Goal: Contribute content: Contribute content

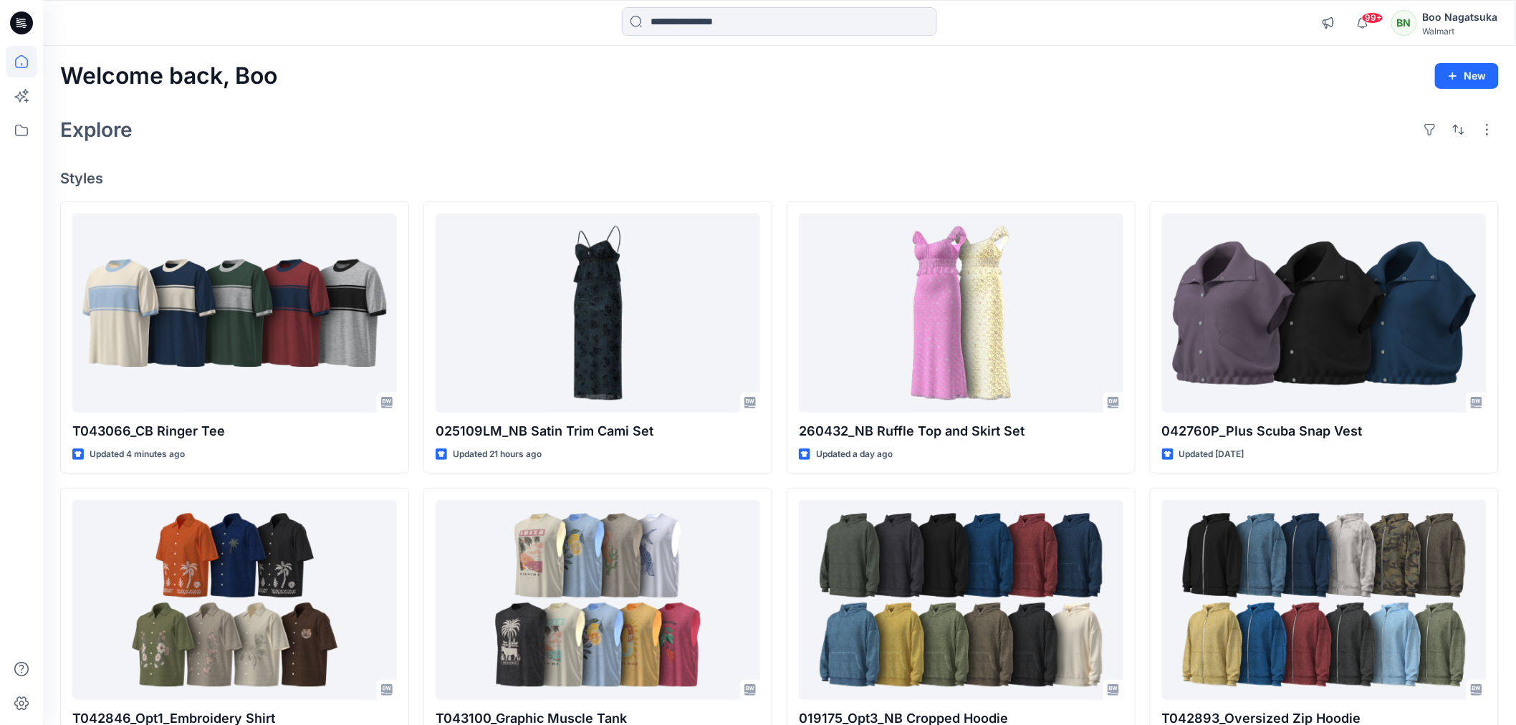
click at [550, 102] on div "Welcome back, Boo New Explore Styles T043066_CB Ringer Tee Updated 4 minutes ag…" at bounding box center [779, 581] width 1473 height 1071
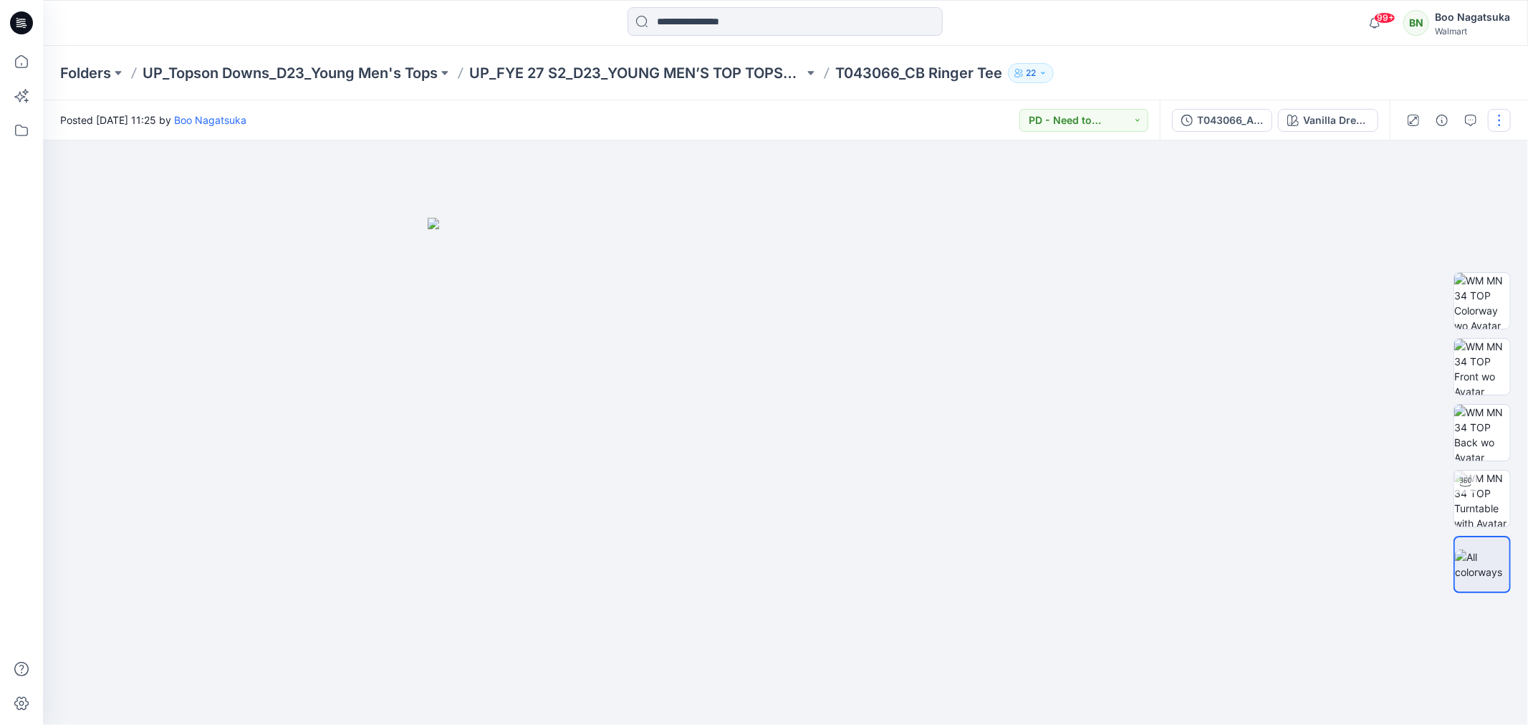
click at [1498, 115] on button "button" at bounding box center [1499, 120] width 23 height 23
click at [1399, 188] on p "Edit" at bounding box center [1408, 193] width 18 height 15
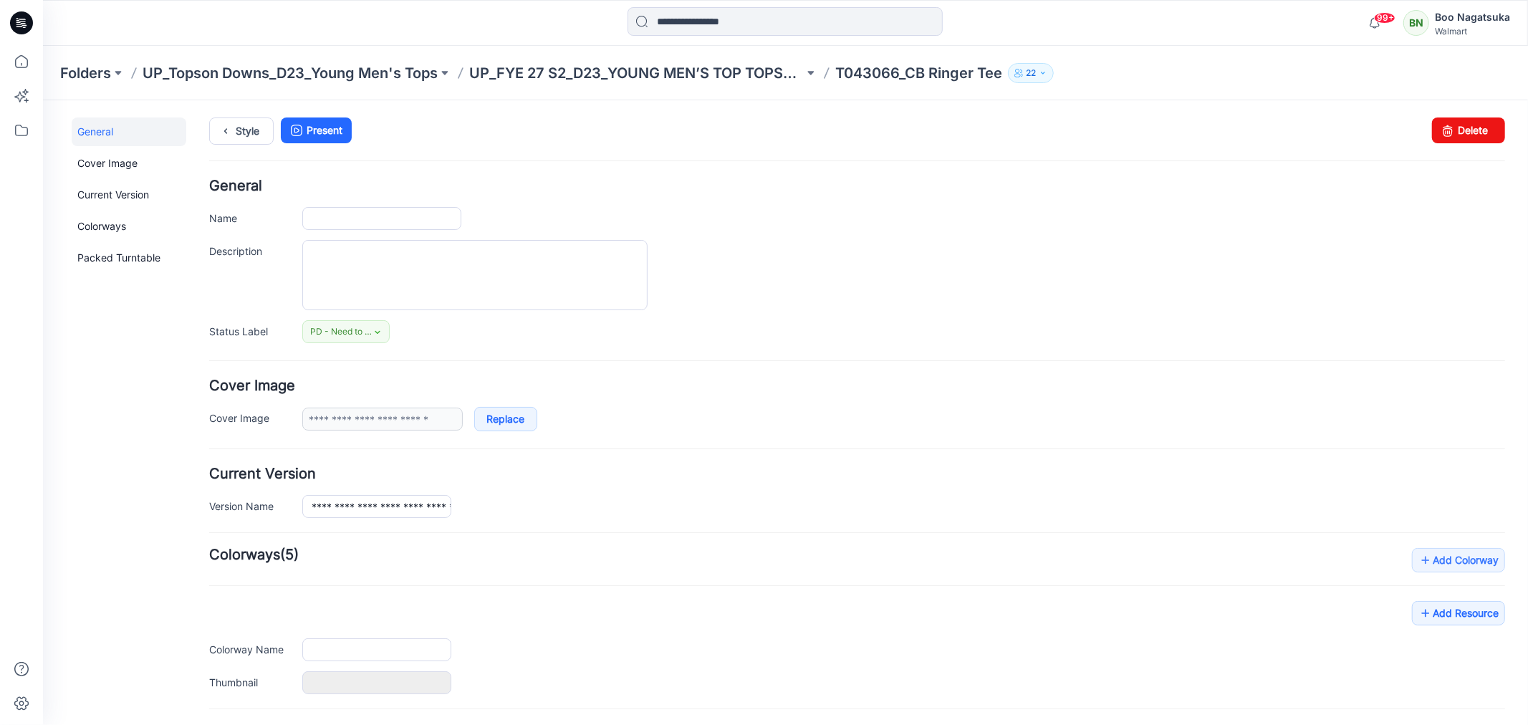
type input "**********"
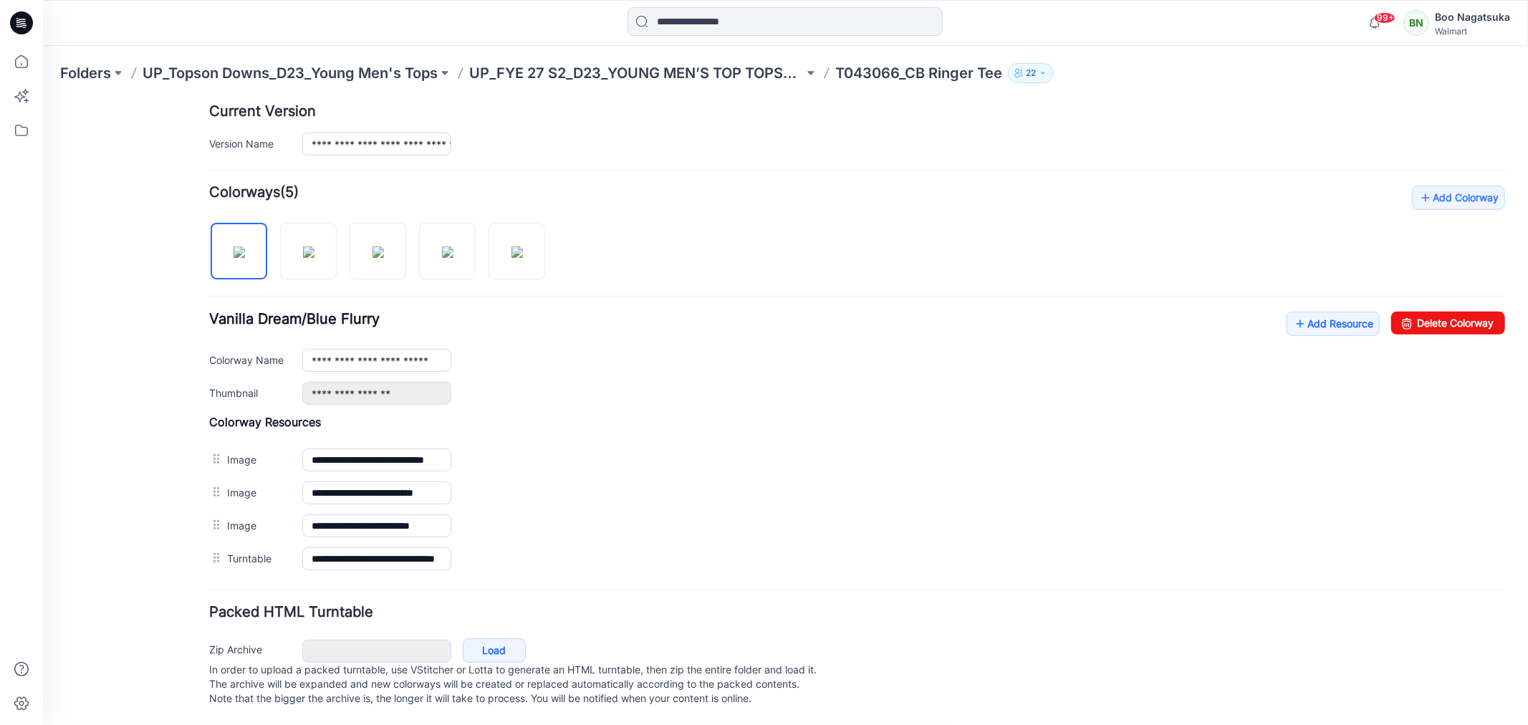
scroll to position [380, 0]
click at [150, 603] on div "General Cover Image Current Version Colorways Packed Turntable" at bounding box center [128, 239] width 115 height 970
click at [305, 246] on img at bounding box center [307, 251] width 11 height 11
drag, startPoint x: 161, startPoint y: 566, endPoint x: 251, endPoint y: 426, distance: 166.5
click at [164, 566] on div "General Cover Image Current Version Colorways Packed Turntable" at bounding box center [128, 239] width 115 height 970
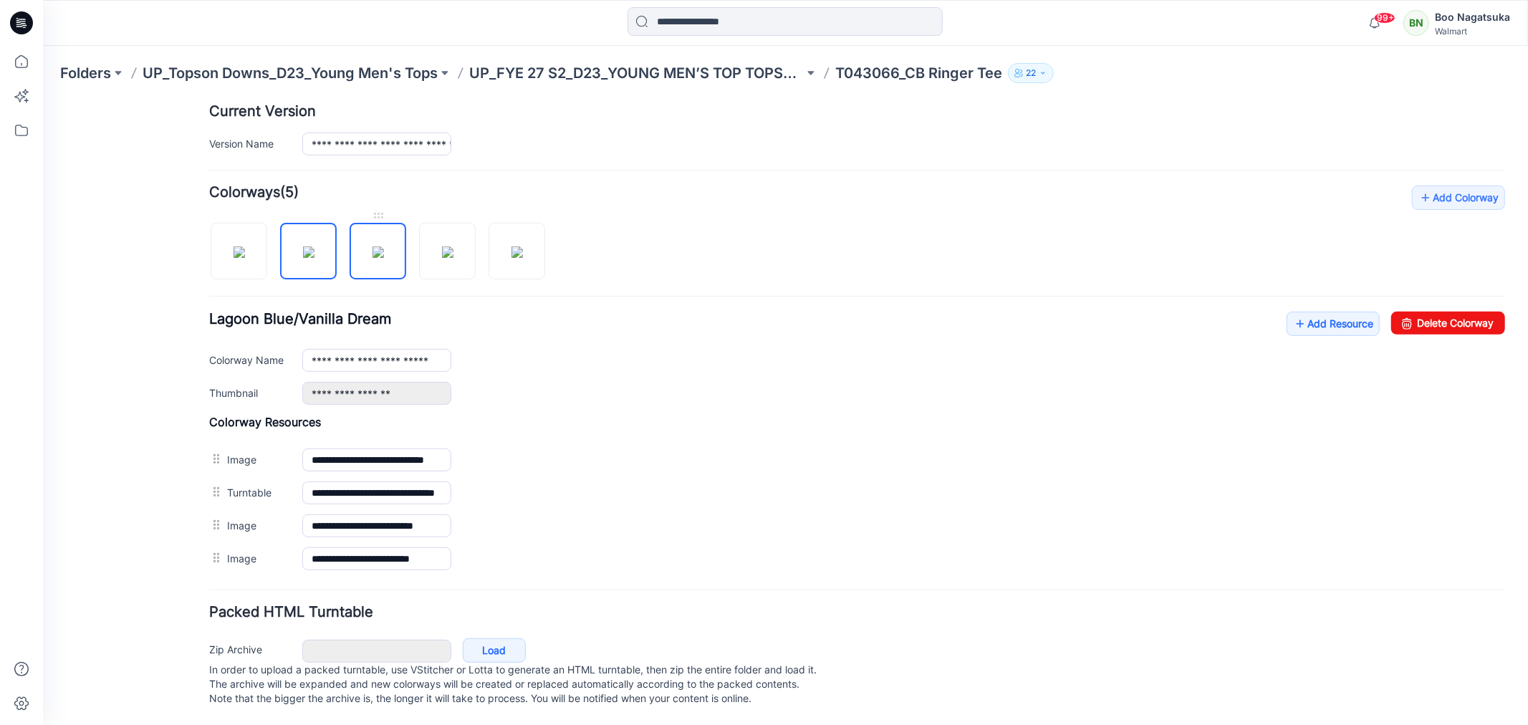
click at [372, 246] on img at bounding box center [377, 251] width 11 height 11
click at [166, 568] on div "General Cover Image Current Version Colorways Packed Turntable" at bounding box center [128, 239] width 115 height 970
click at [453, 246] on img at bounding box center [446, 251] width 11 height 11
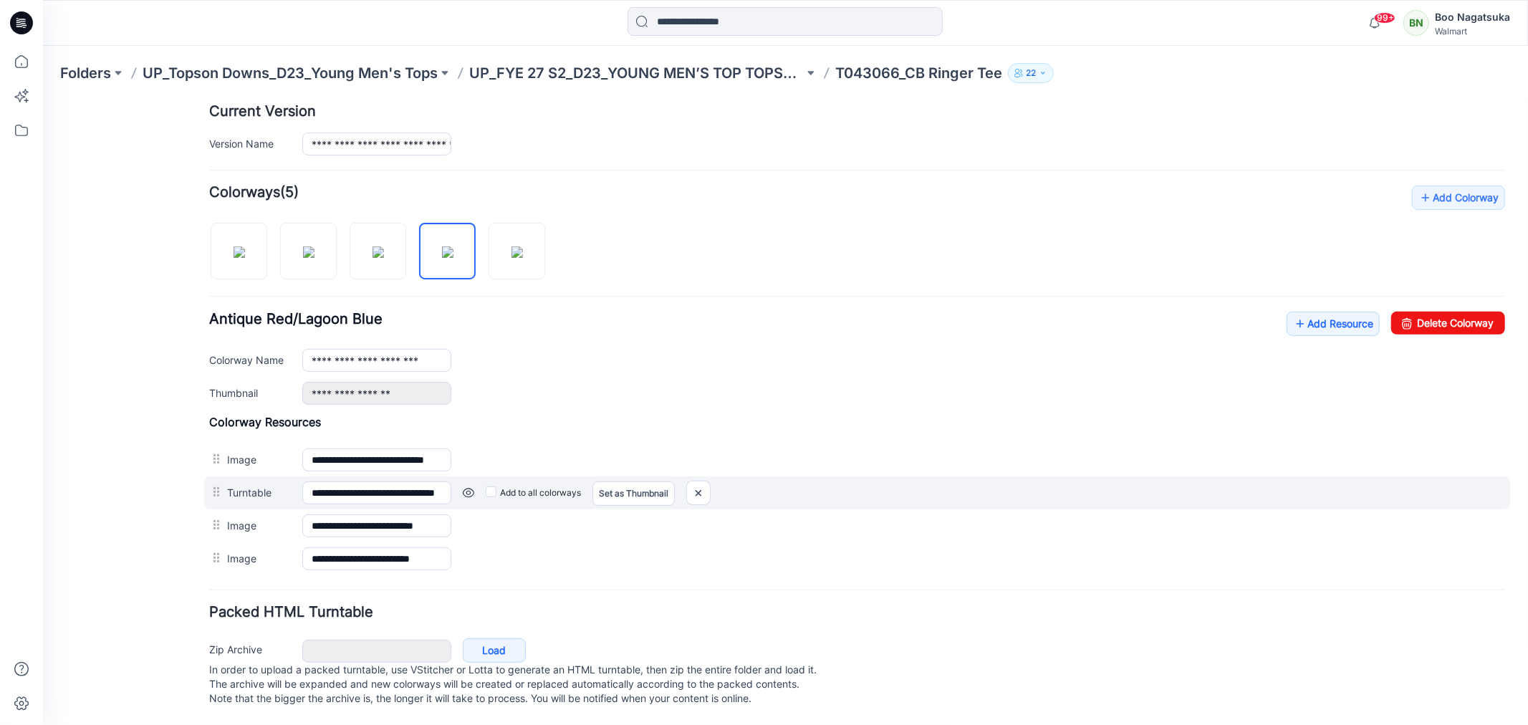
drag, startPoint x: 171, startPoint y: 572, endPoint x: 257, endPoint y: 478, distance: 127.8
click at [173, 572] on div "General Cover Image Current Version Colorways Packed Turntable" at bounding box center [128, 239] width 115 height 970
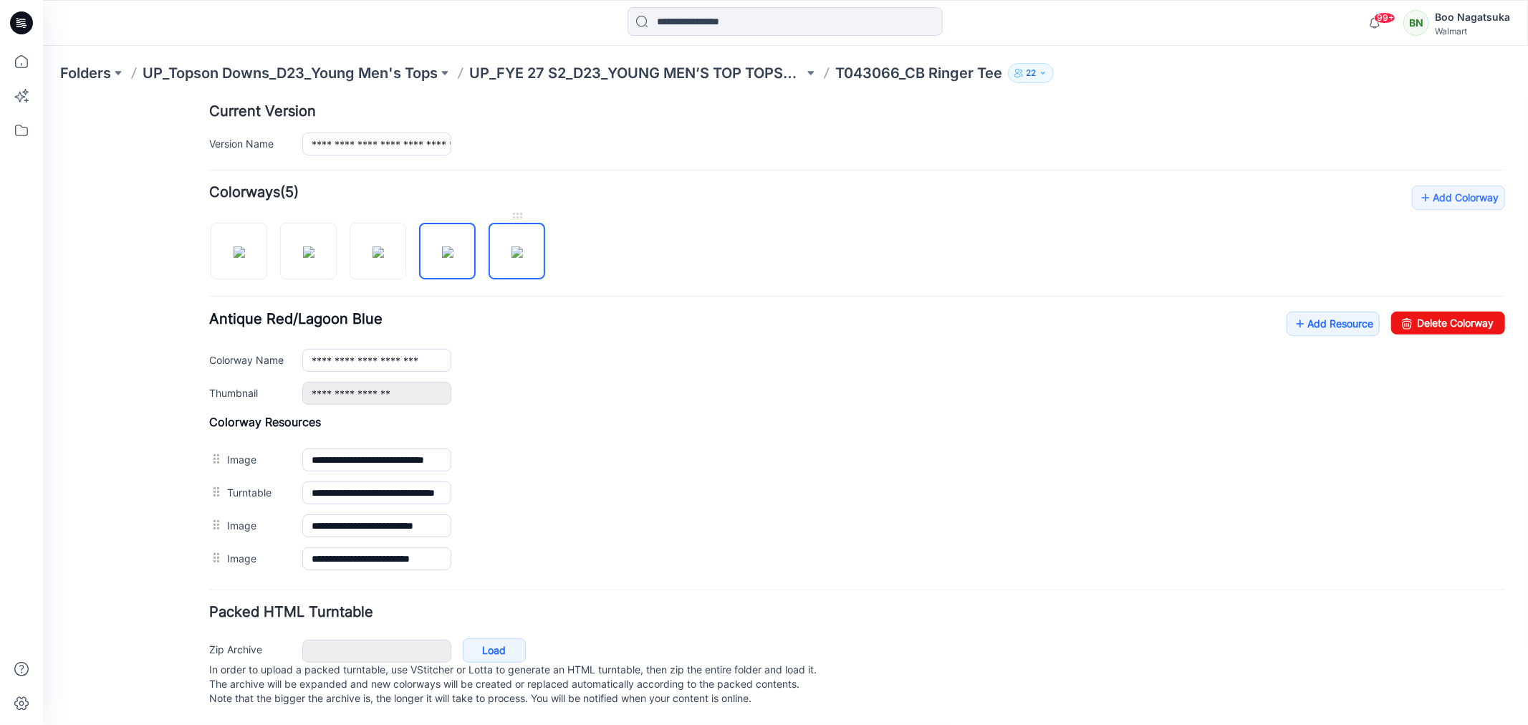
click at [515, 246] on img at bounding box center [516, 251] width 11 height 11
type input "**********"
click at [159, 576] on div "General Cover Image Current Version Colorways Packed Turntable" at bounding box center [128, 239] width 115 height 970
click at [1299, 311] on link "Add Resource" at bounding box center [1332, 323] width 93 height 24
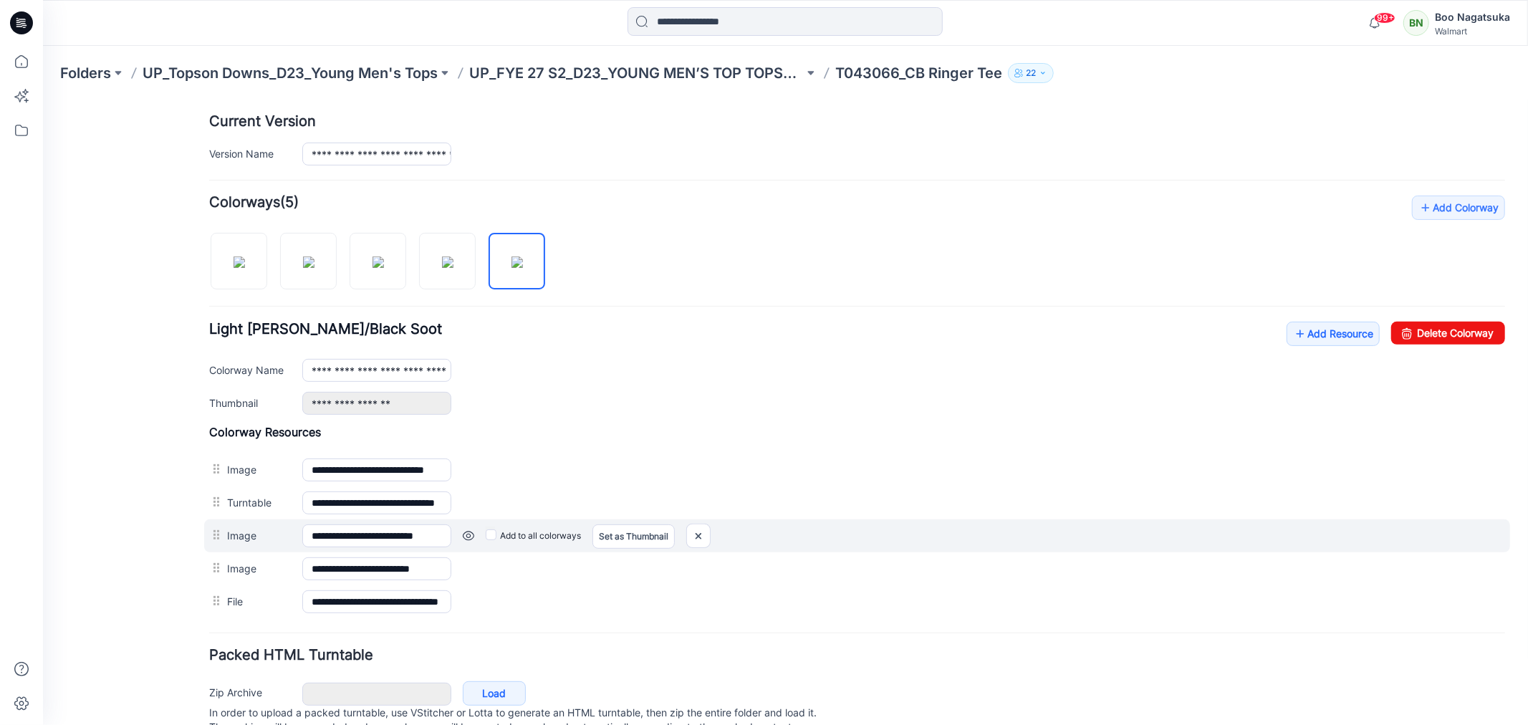
scroll to position [0, 0]
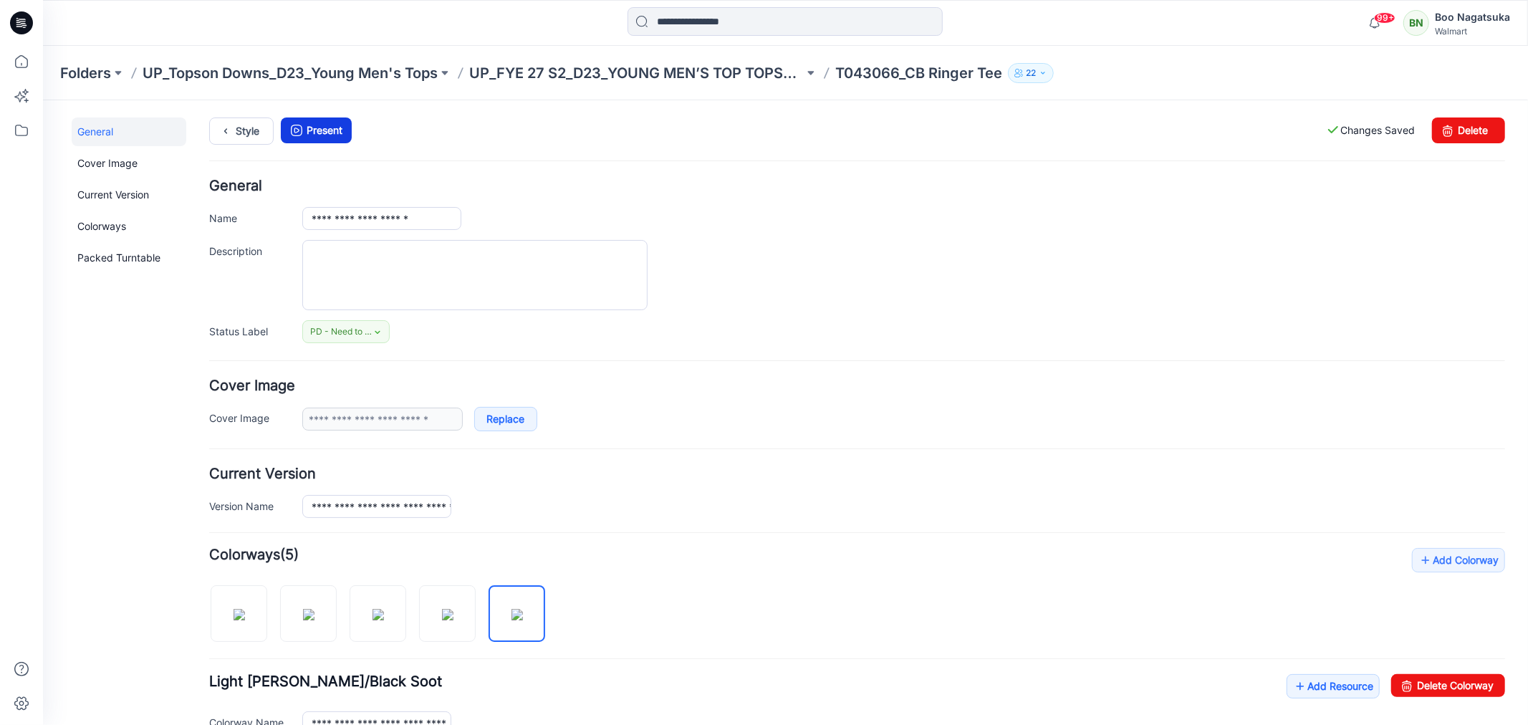
click at [327, 127] on link "Present" at bounding box center [315, 130] width 71 height 26
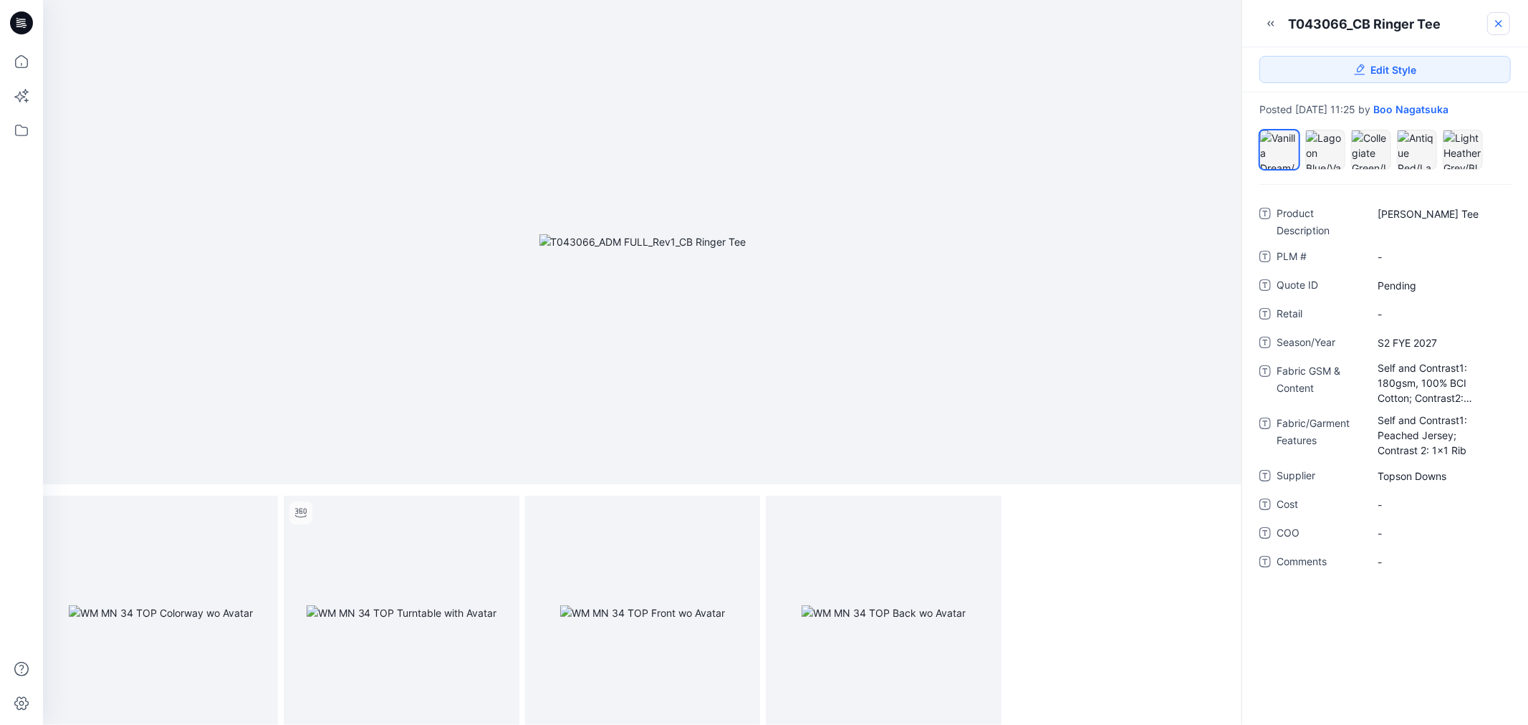
click at [1496, 24] on icon at bounding box center [1498, 23] width 11 height 11
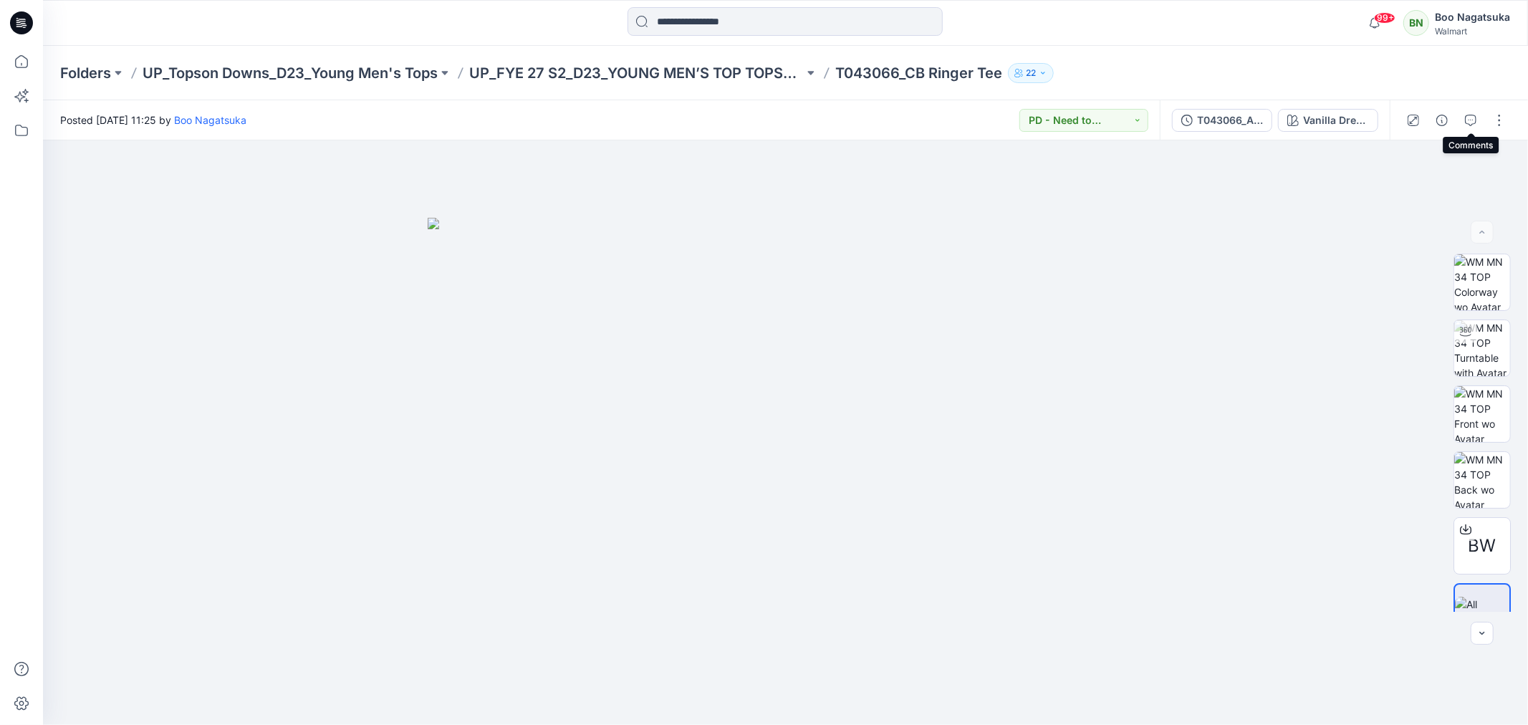
click at [1472, 118] on icon "button" at bounding box center [1470, 120] width 11 height 11
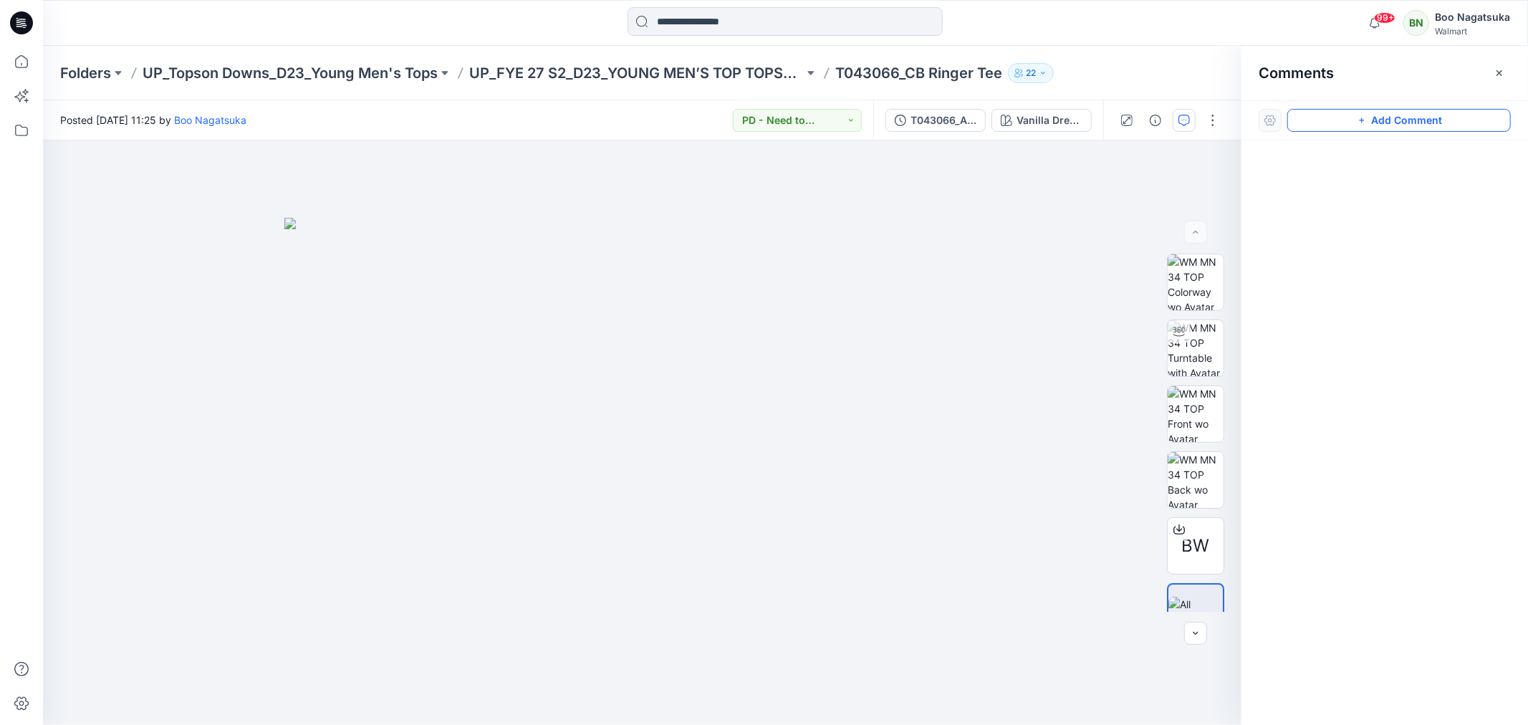
click at [1470, 120] on button "Add Comment" at bounding box center [1399, 120] width 224 height 23
click at [430, 338] on div "1" at bounding box center [642, 432] width 1199 height 585
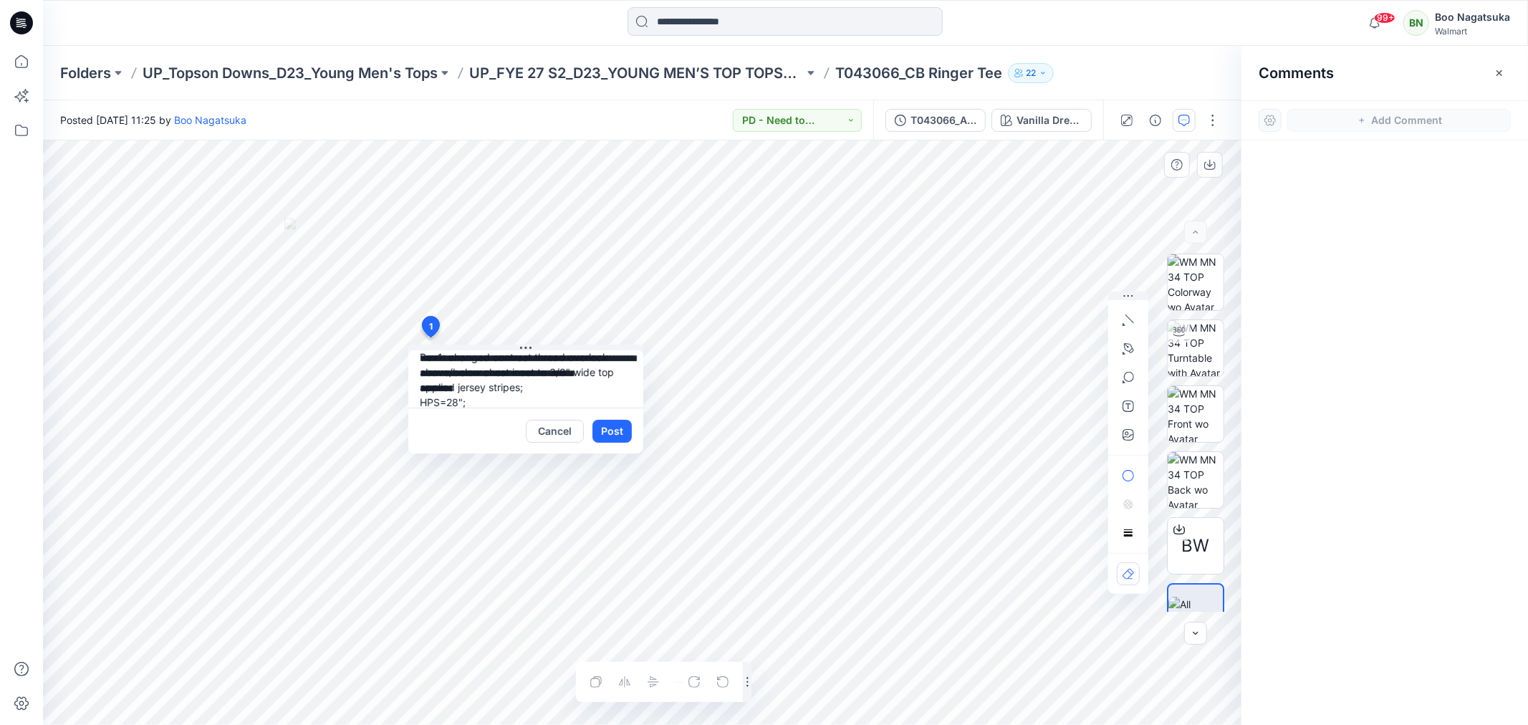
scroll to position [27, 0]
type textarea "**********"
click at [613, 431] on button "Post" at bounding box center [611, 431] width 39 height 23
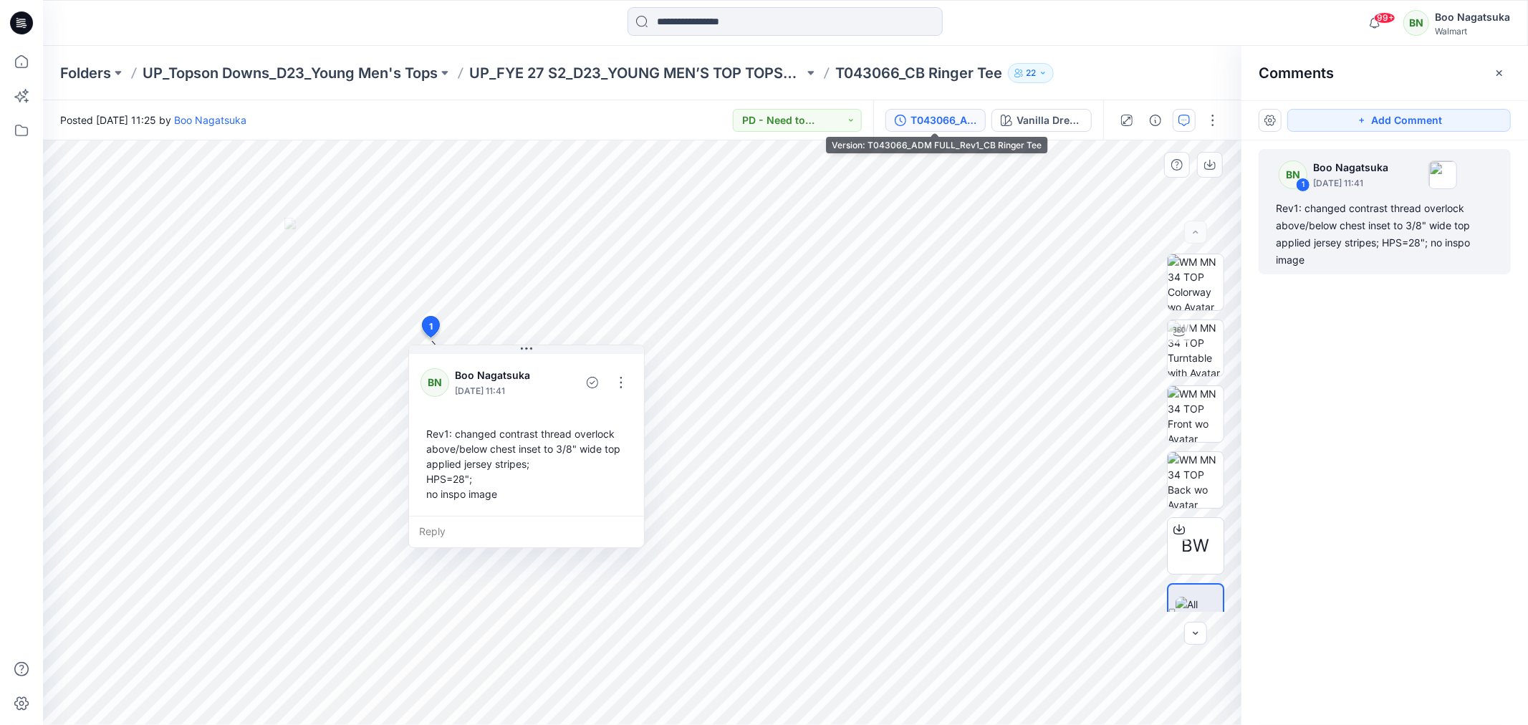
click at [929, 120] on div "T043066_ADM FULL_Rev1_CB Ringer Tee" at bounding box center [944, 120] width 66 height 16
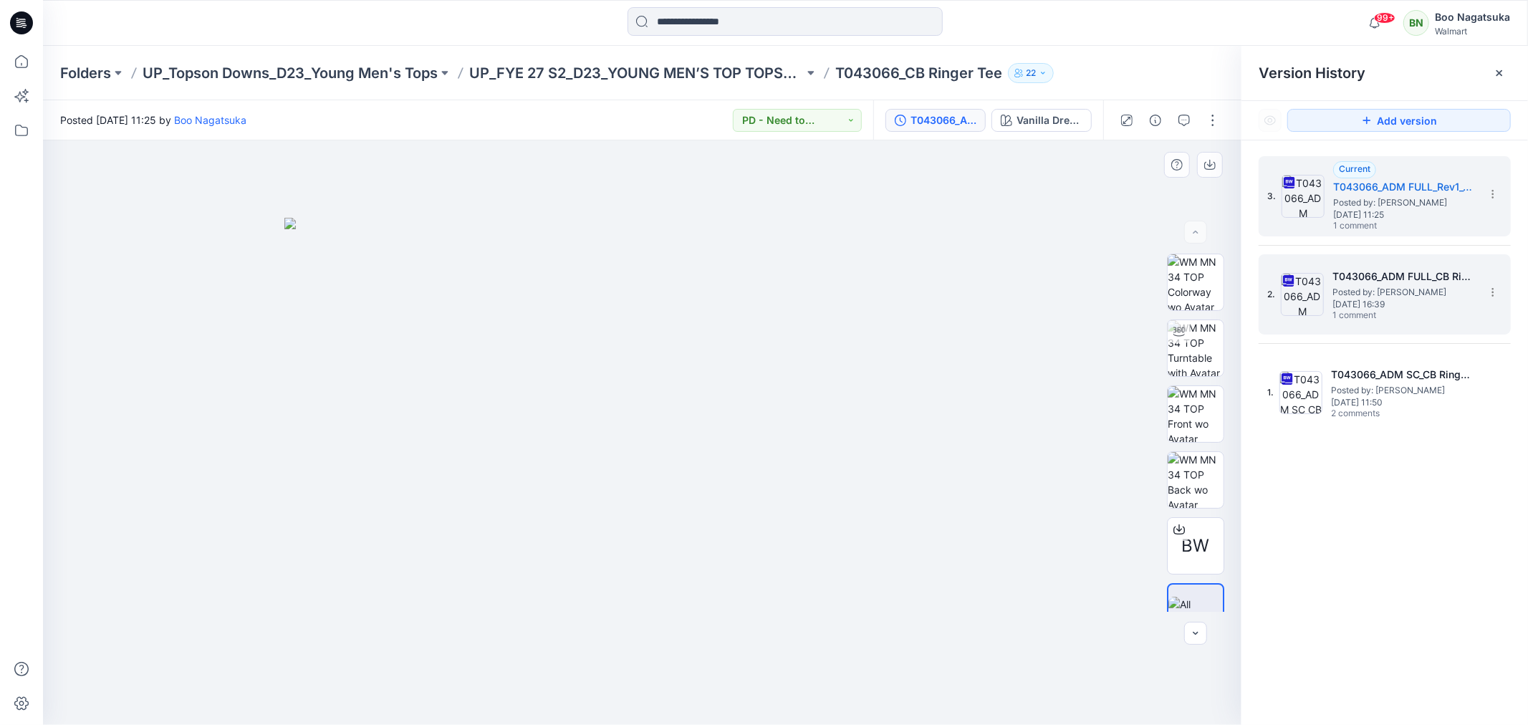
click at [1416, 309] on span "Tuesday, July 29, 2025 16:39" at bounding box center [1404, 304] width 143 height 10
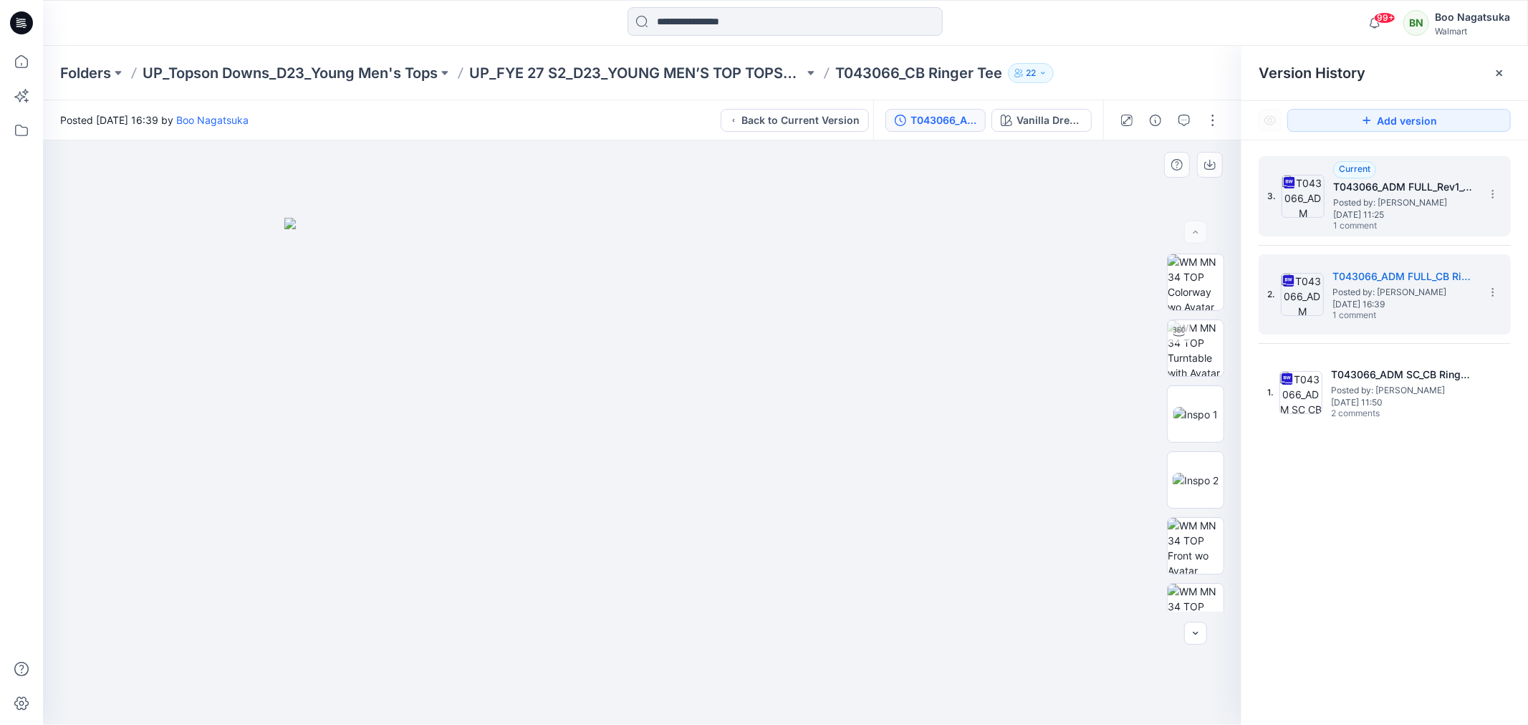
click at [1392, 211] on span "Tuesday, August 19, 2025 11:25" at bounding box center [1404, 215] width 143 height 10
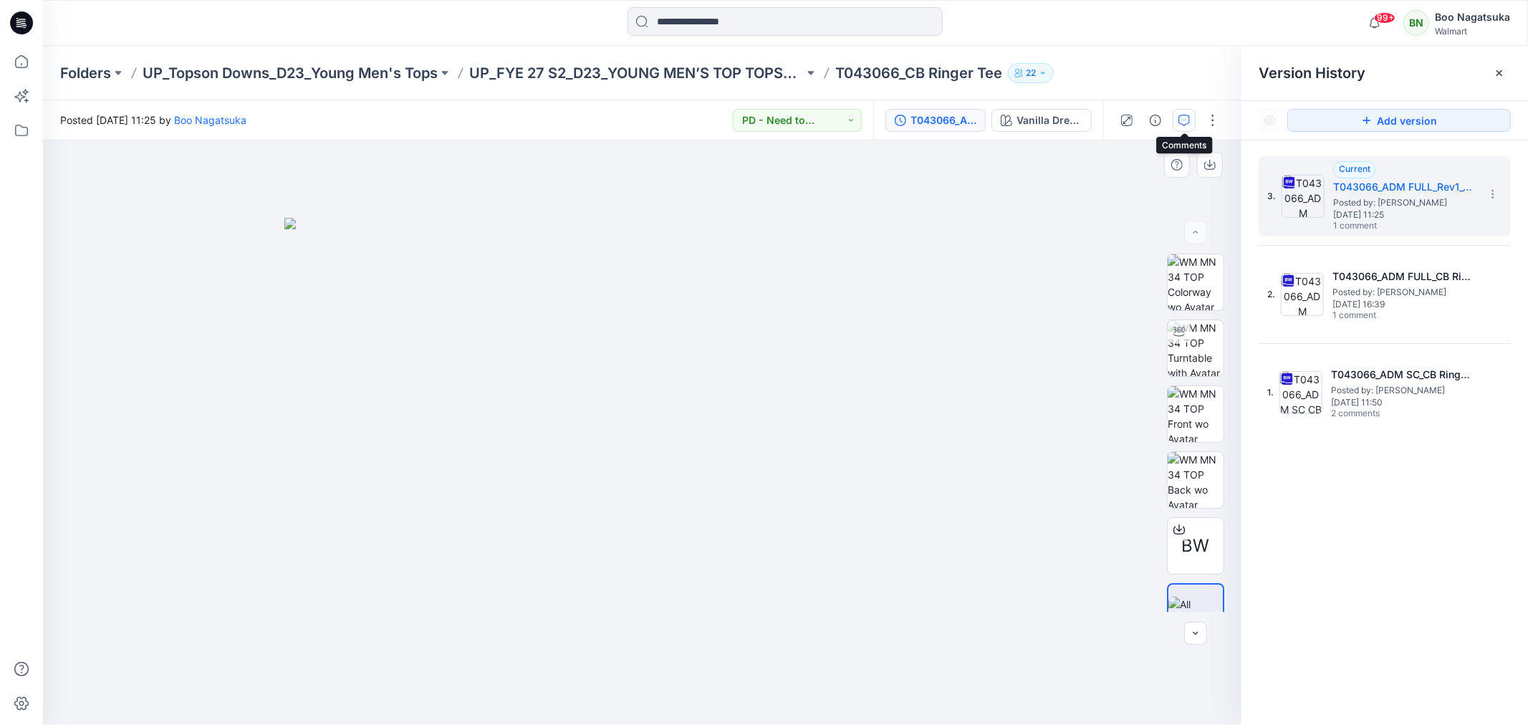
click at [1183, 119] on icon "button" at bounding box center [1184, 120] width 11 height 11
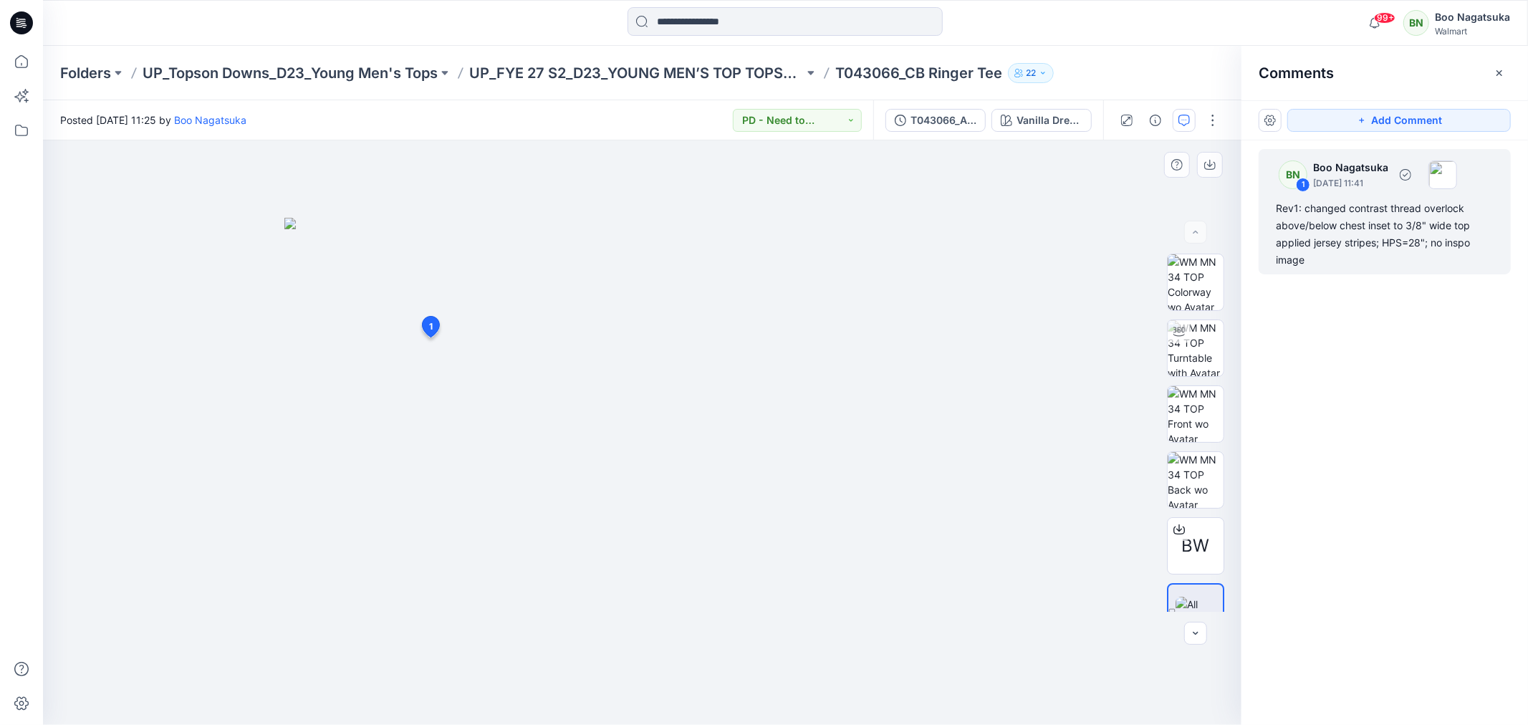
click at [1368, 239] on div "Rev1: changed contrast thread overlock above/below chest inset to 3/8" wide top…" at bounding box center [1385, 234] width 218 height 69
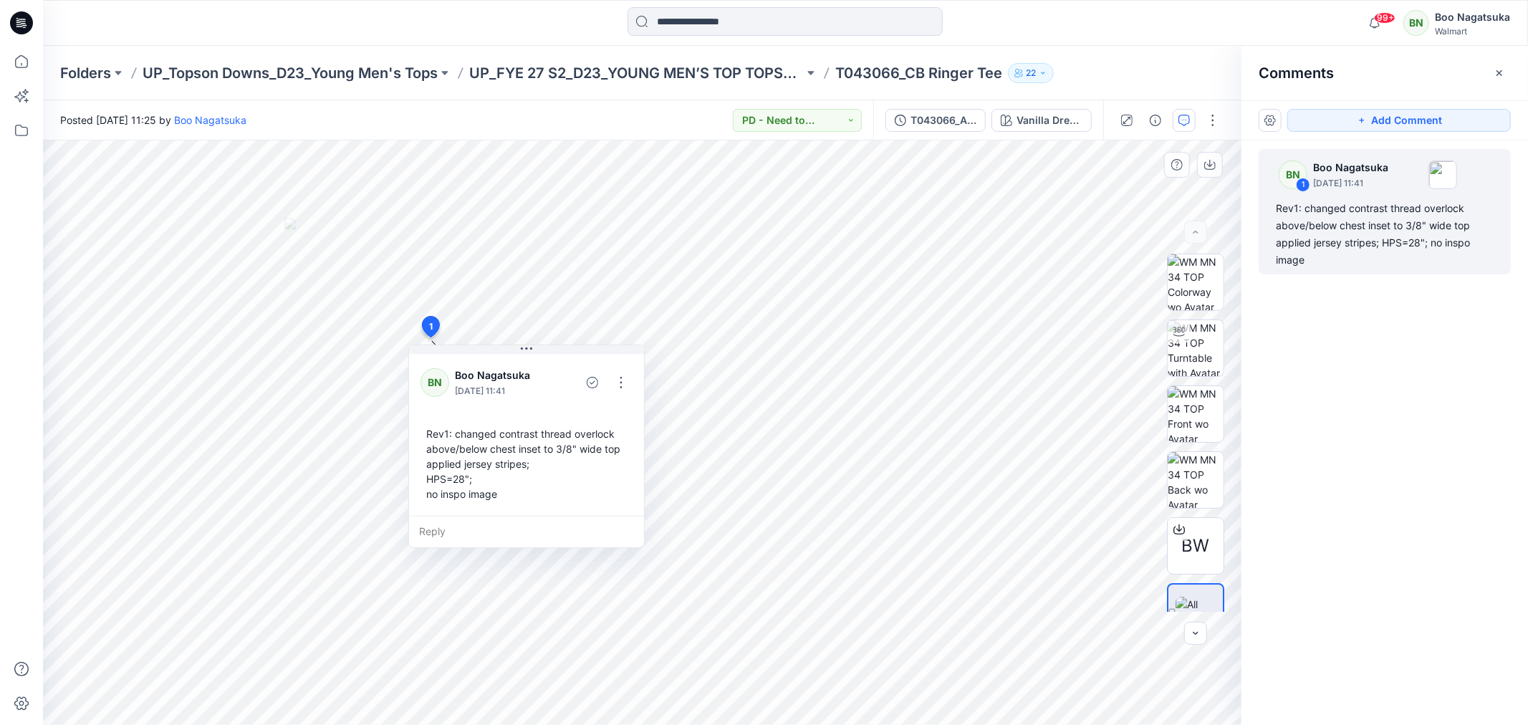
drag, startPoint x: 427, startPoint y: 494, endPoint x: 452, endPoint y: 482, distance: 27.9
click at [430, 494] on div "Rev1: changed contrast thread overlock above/below chest inset to 3/8" wide top…" at bounding box center [527, 464] width 212 height 87
click at [619, 383] on button "button" at bounding box center [621, 382] width 23 height 23
click at [651, 414] on p "Edit comment" at bounding box center [624, 415] width 64 height 15
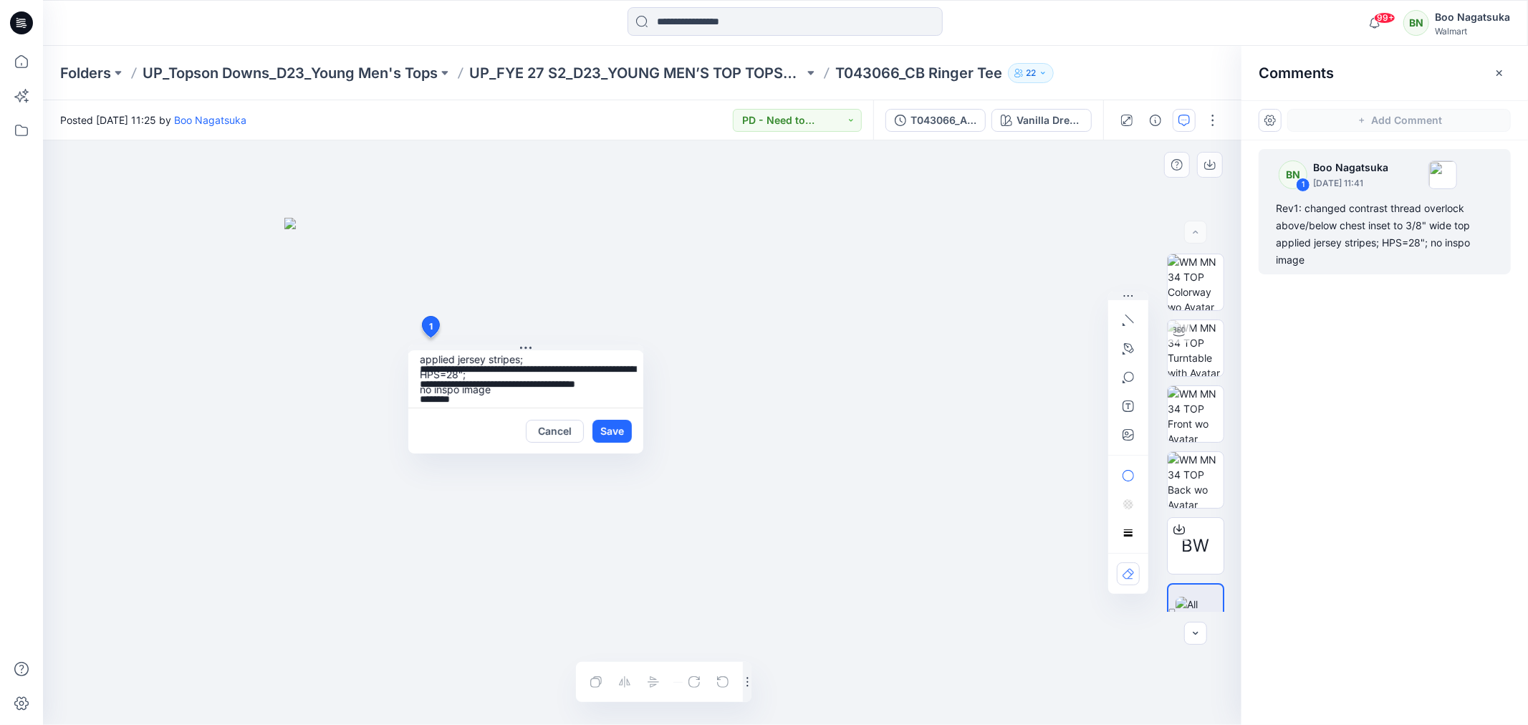
scroll to position [40, 0]
drag, startPoint x: 421, startPoint y: 388, endPoint x: 544, endPoint y: 390, distance: 123.2
click at [535, 388] on textarea "**********" at bounding box center [525, 378] width 235 height 57
type textarea "**********"
click at [616, 428] on button "Save" at bounding box center [611, 431] width 39 height 23
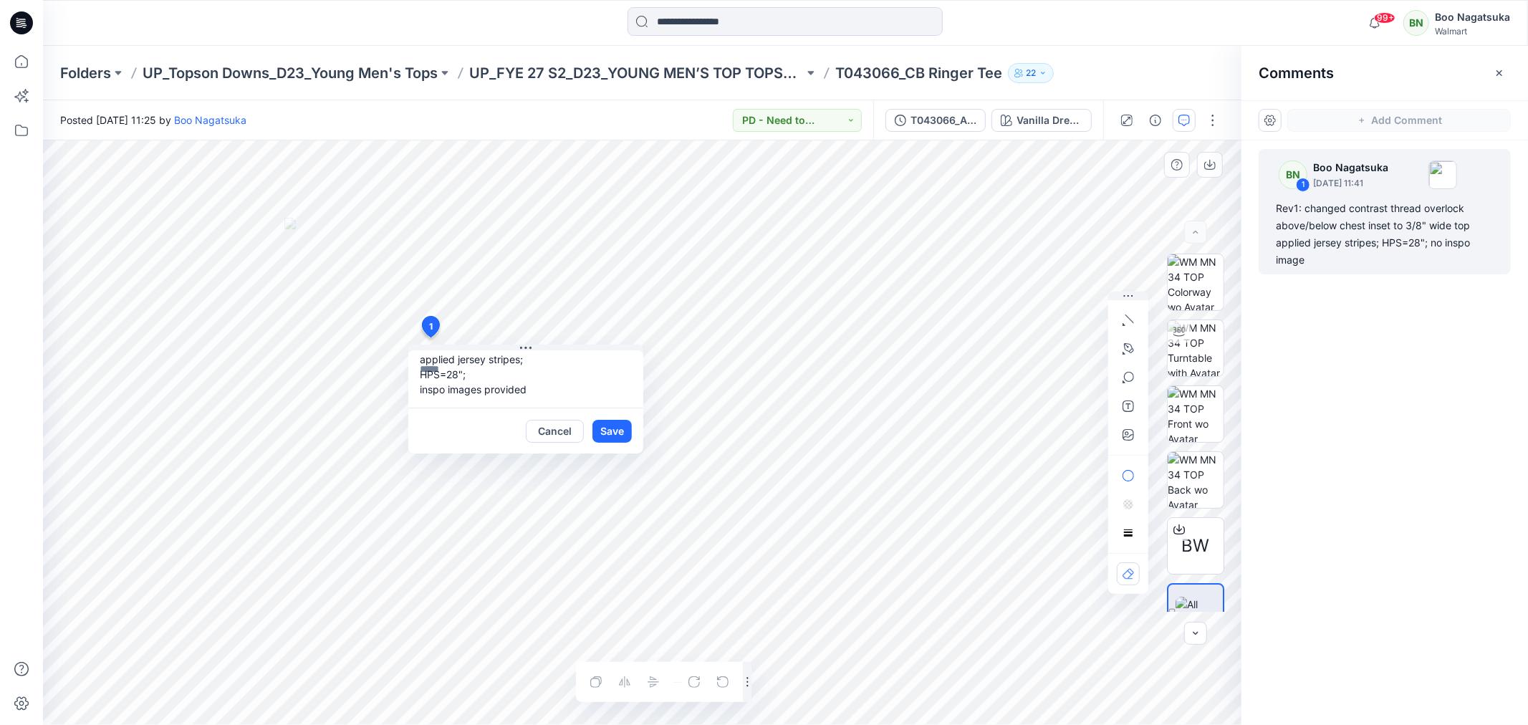
scroll to position [0, 0]
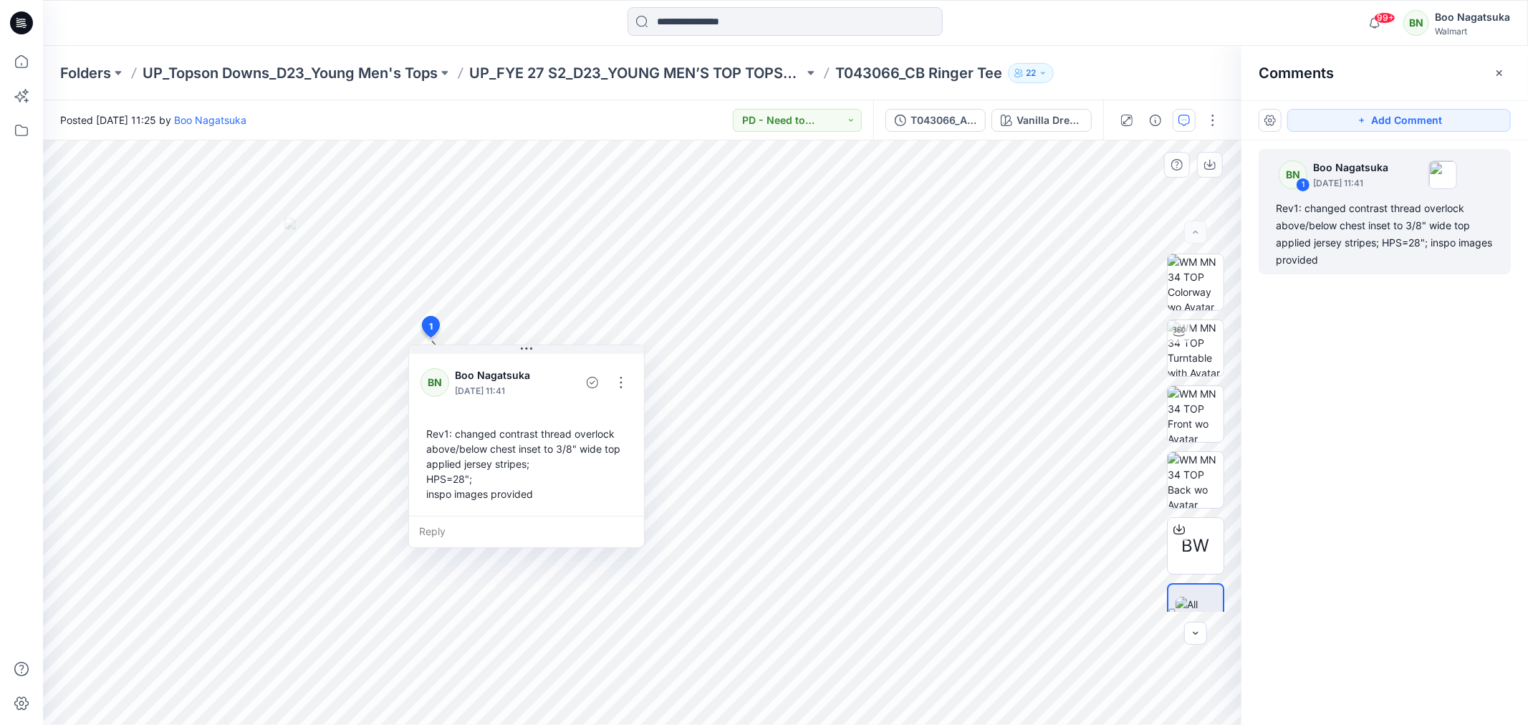
click at [1501, 70] on icon "button" at bounding box center [1500, 72] width 6 height 6
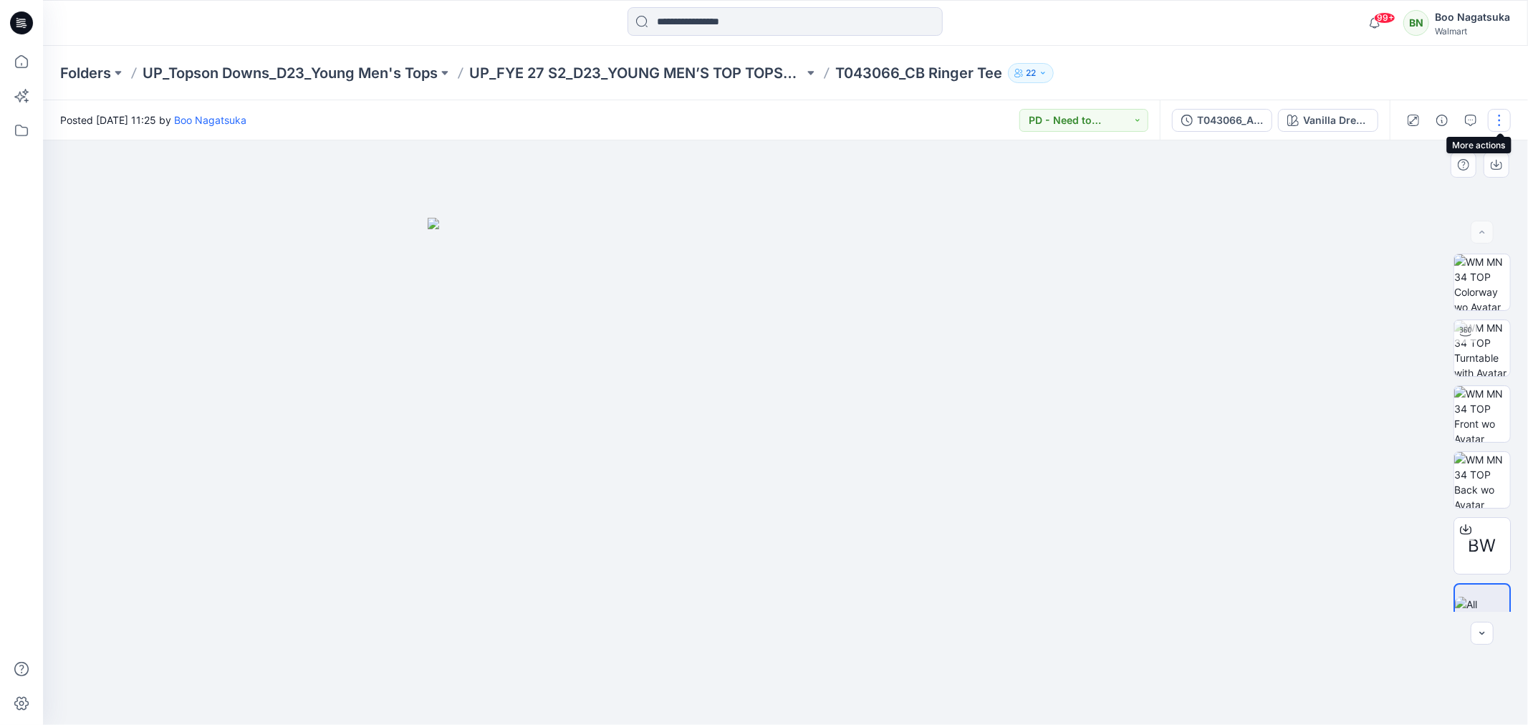
click at [1499, 117] on button "button" at bounding box center [1499, 120] width 23 height 23
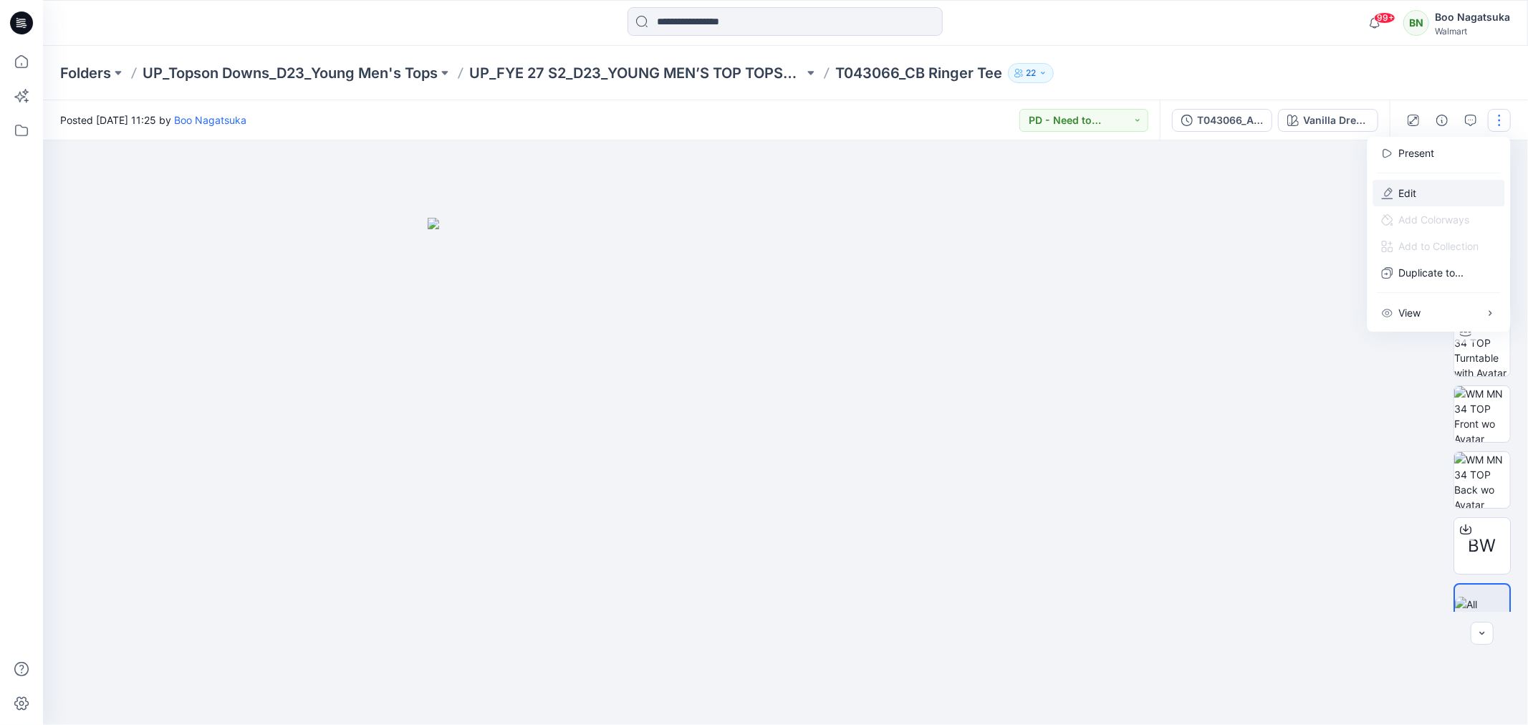
click at [1411, 188] on p "Edit" at bounding box center [1408, 193] width 18 height 15
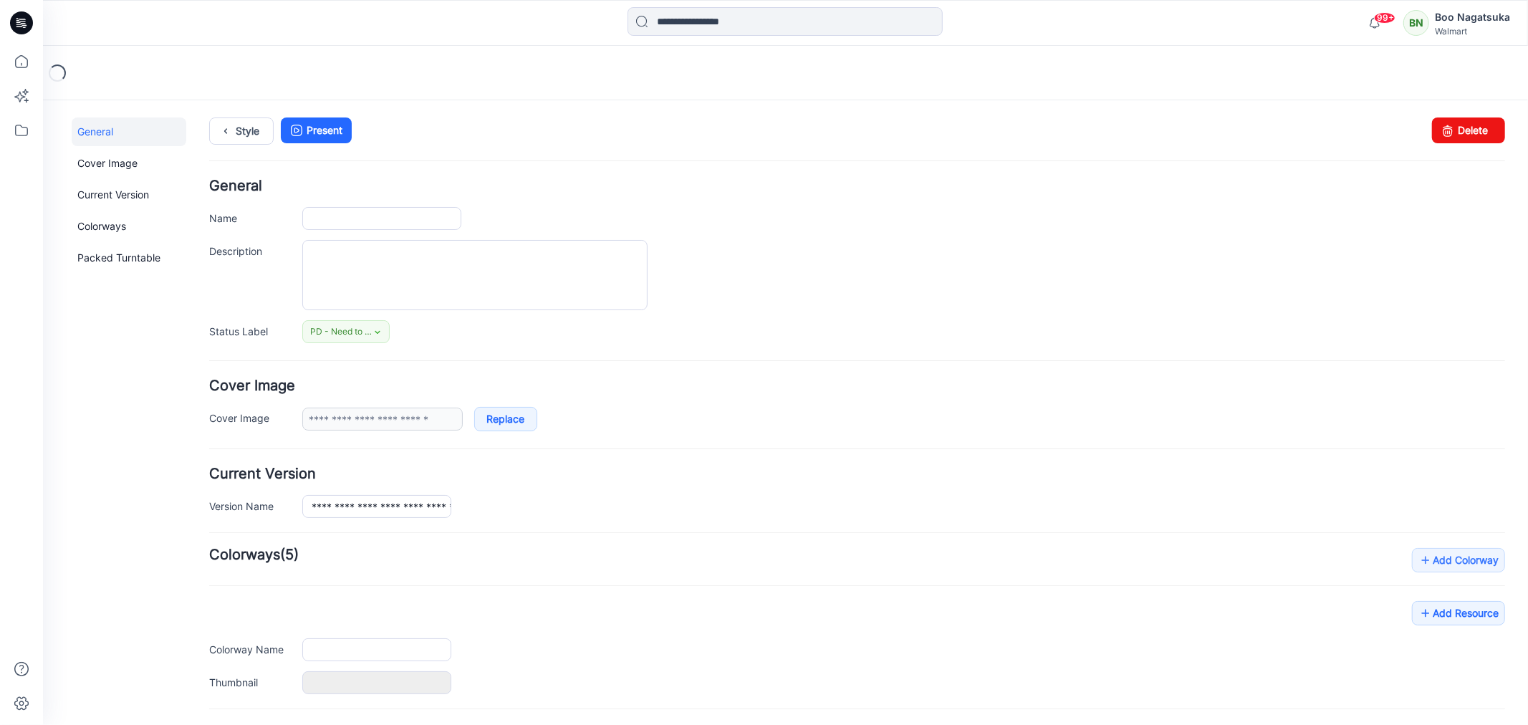
type input "**********"
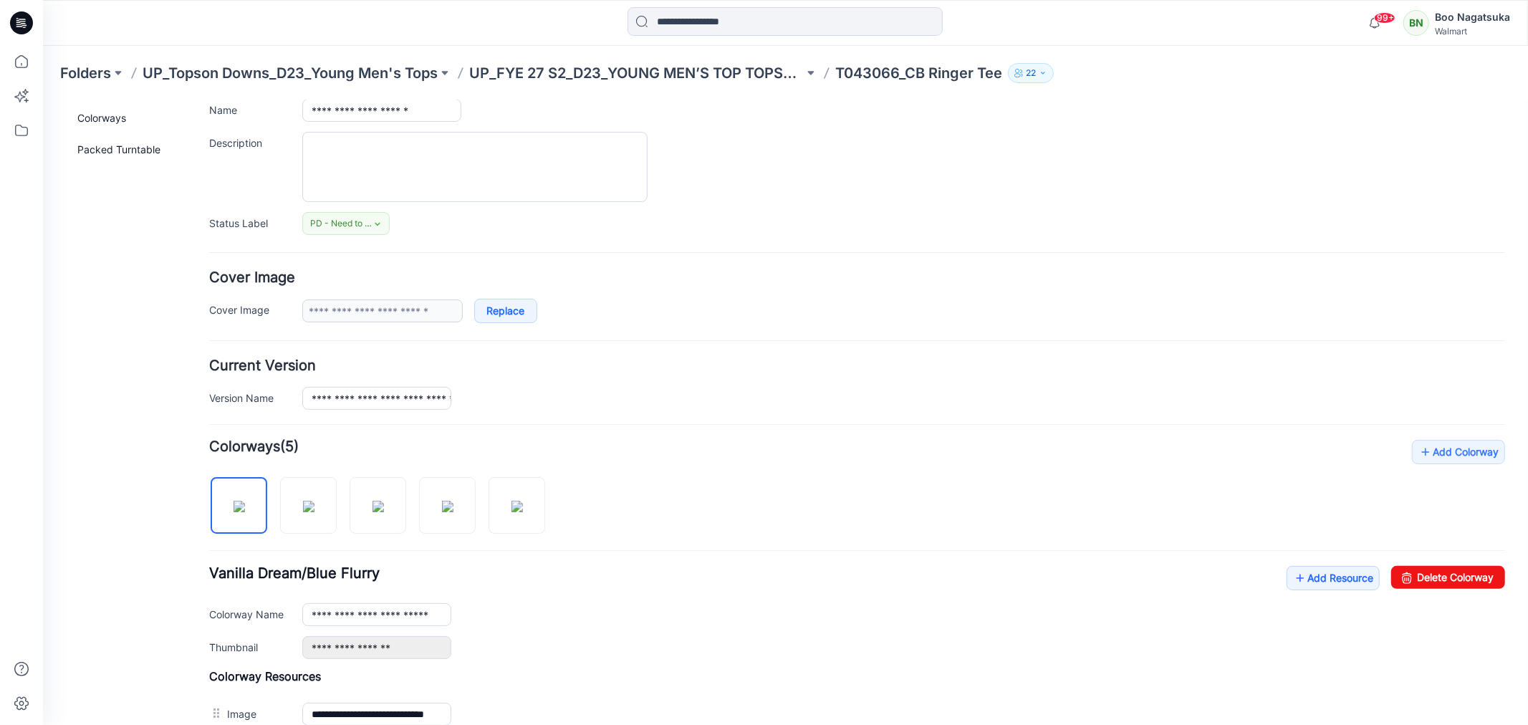
scroll to position [318, 0]
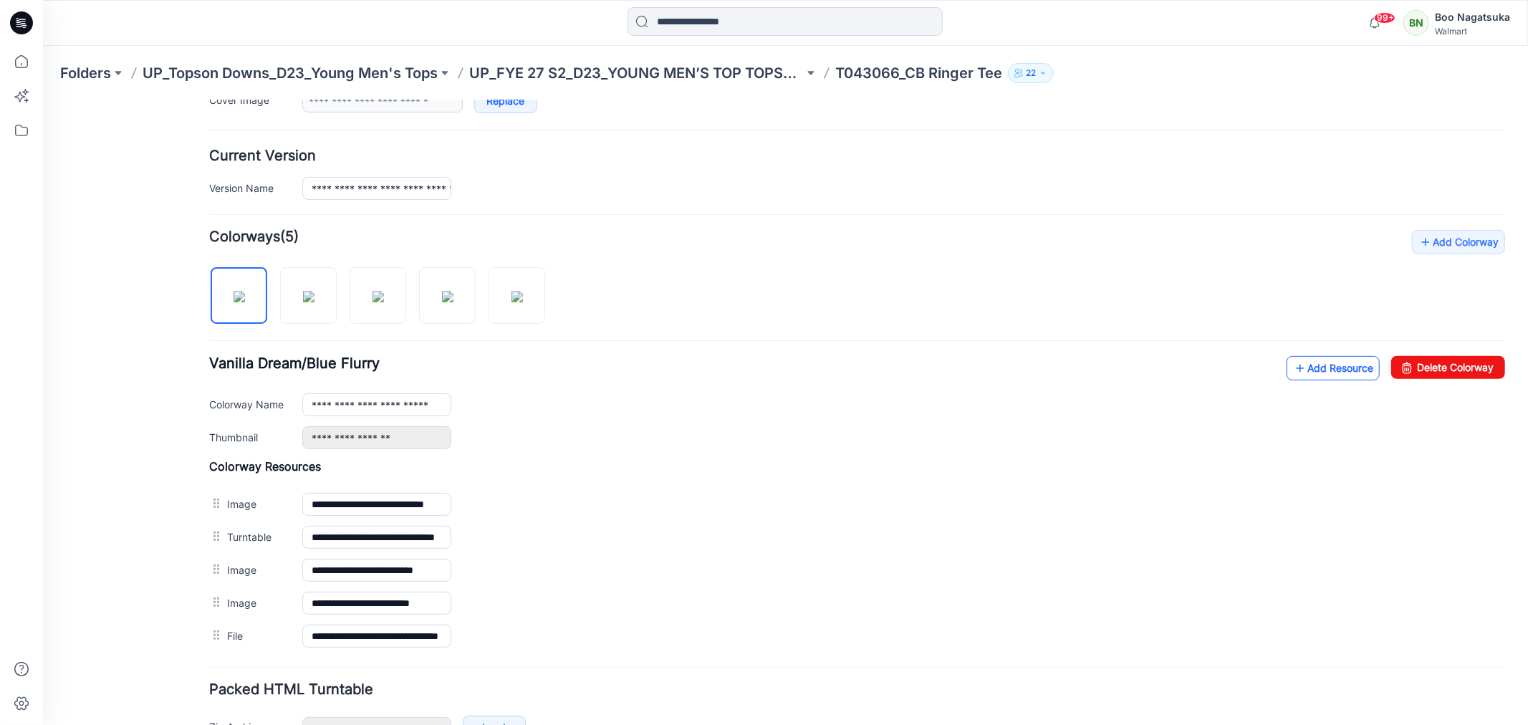
click at [1320, 375] on link "Add Resource" at bounding box center [1332, 367] width 93 height 24
click at [1297, 373] on link "Add Resource" at bounding box center [1332, 367] width 93 height 24
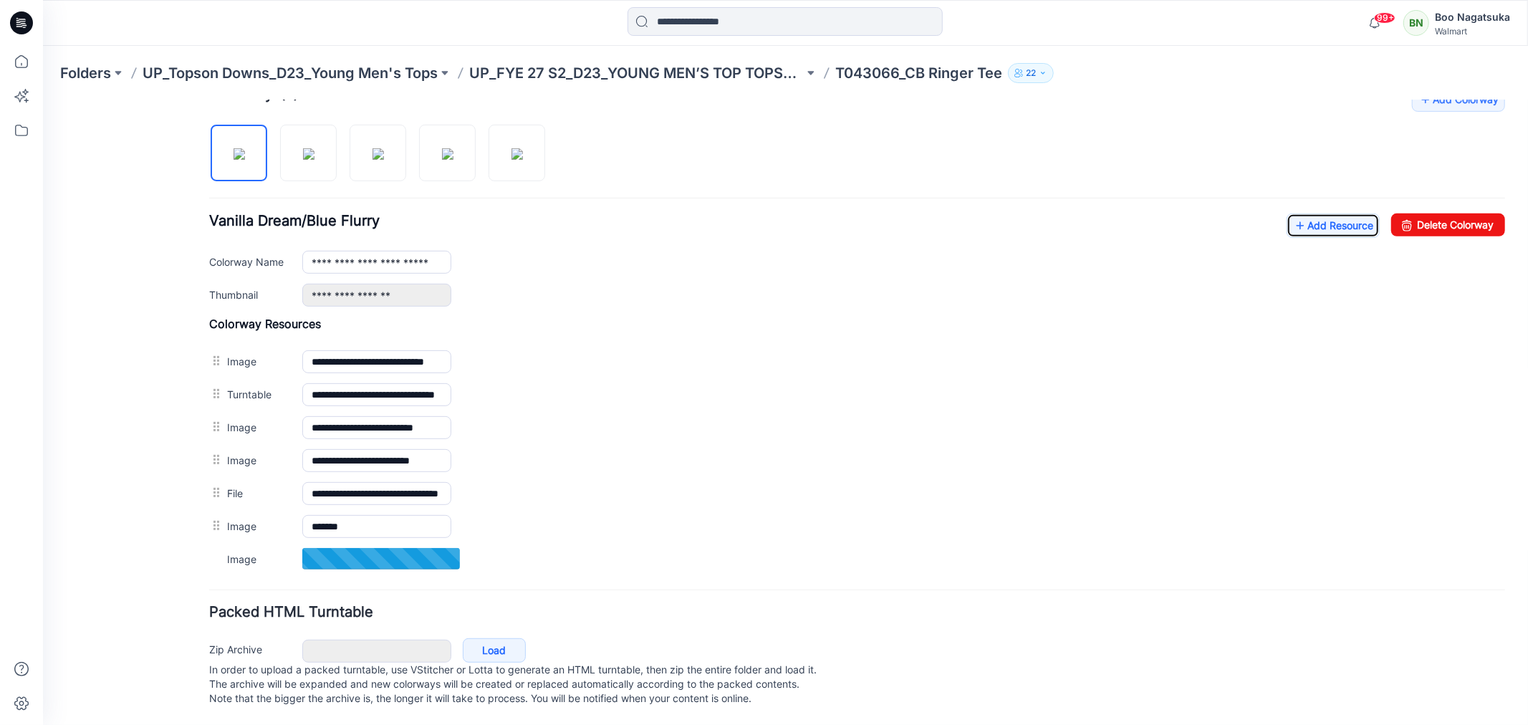
scroll to position [477, 0]
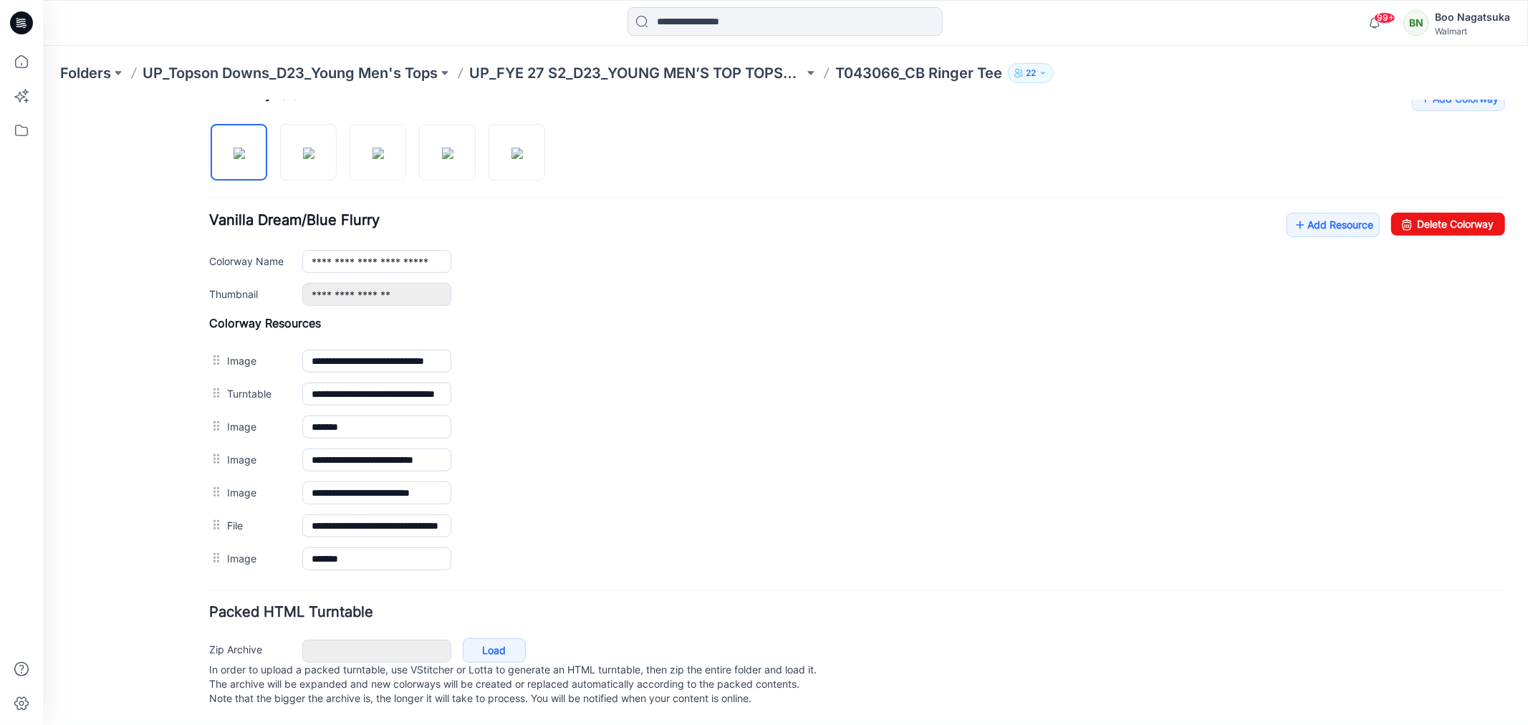
click at [162, 585] on div "General Cover Image Current Version Colorways Packed Turntable" at bounding box center [128, 189] width 115 height 1069
drag, startPoint x: 127, startPoint y: 614, endPoint x: 165, endPoint y: 534, distance: 88.1
click at [128, 613] on div "General Cover Image Current Version Colorways Packed Turntable" at bounding box center [128, 189] width 115 height 1069
click at [307, 153] on img at bounding box center [307, 152] width 11 height 11
drag, startPoint x: 138, startPoint y: 572, endPoint x: 152, endPoint y: 582, distance: 17.1
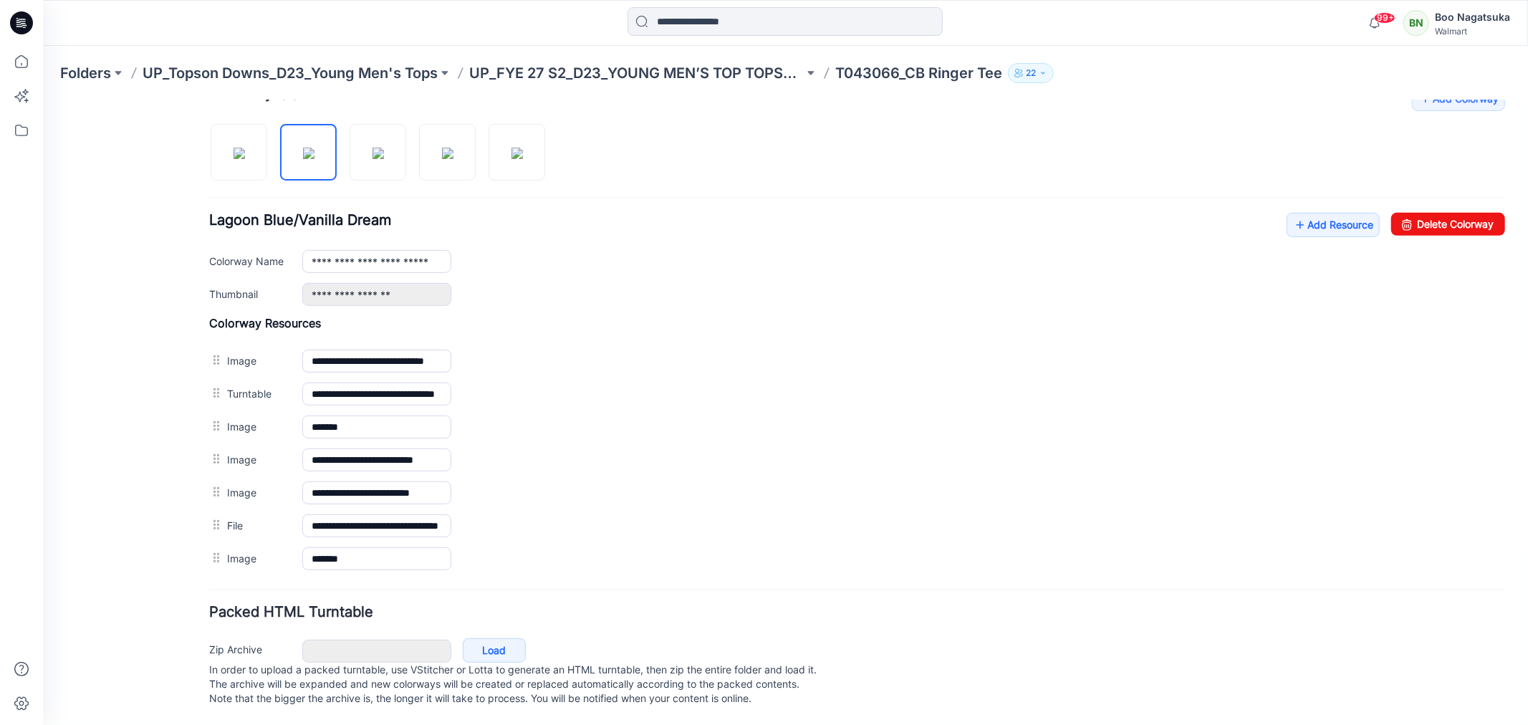
click at [139, 575] on div "General Cover Image Current Version Colorways Packed Turntable" at bounding box center [128, 189] width 115 height 1069
drag, startPoint x: 143, startPoint y: 620, endPoint x: 205, endPoint y: 506, distance: 129.8
click at [144, 620] on div "General Cover Image Current Version Colorways Packed Turntable" at bounding box center [128, 189] width 115 height 1069
click at [380, 147] on img at bounding box center [377, 152] width 11 height 11
drag, startPoint x: 138, startPoint y: 580, endPoint x: 177, endPoint y: 559, distance: 44.9
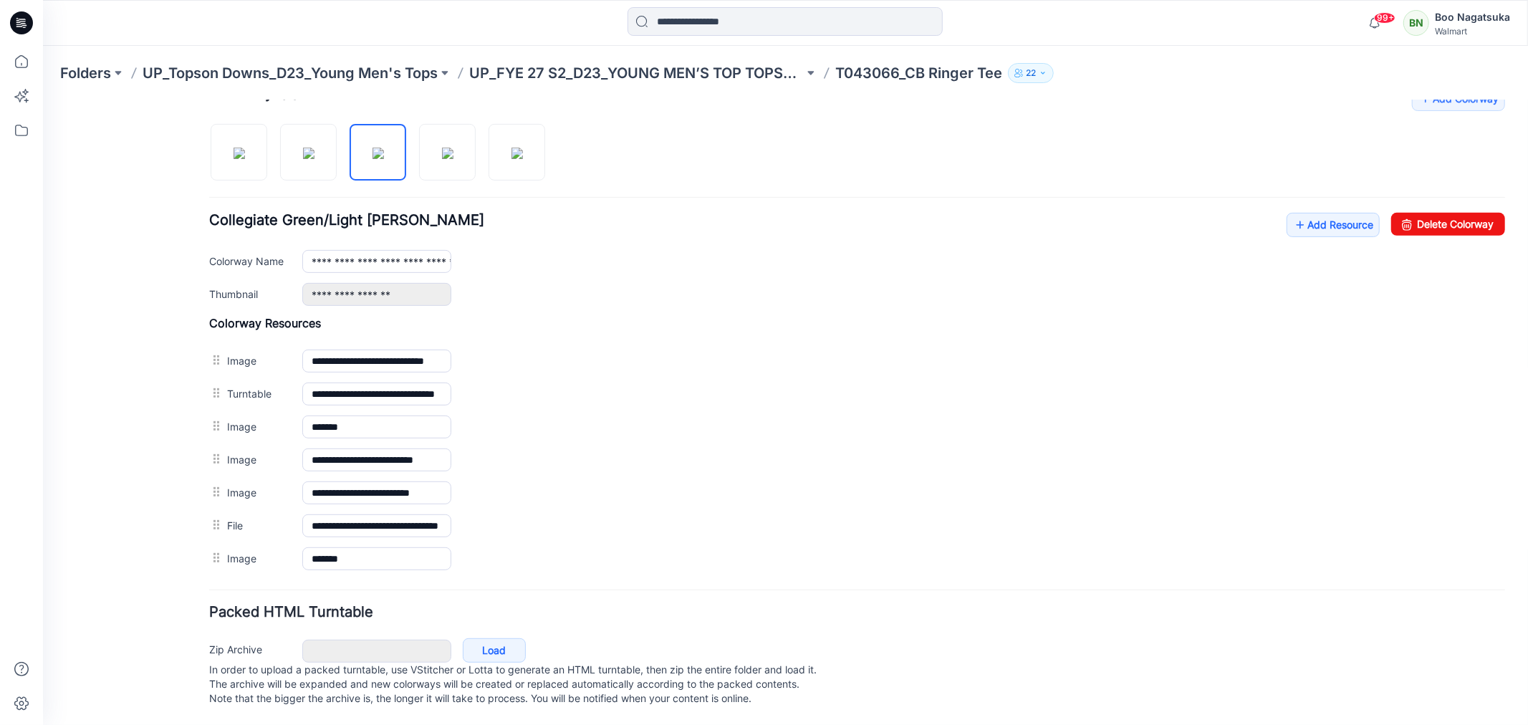
click at [139, 580] on div "General Cover Image Current Version Colorways Packed Turntable" at bounding box center [128, 189] width 115 height 1069
click at [133, 624] on div "General Cover Image Current Version Colorways Packed Turntable" at bounding box center [128, 189] width 115 height 1069
drag, startPoint x: 130, startPoint y: 595, endPoint x: 137, endPoint y: 582, distance: 14.4
click at [132, 595] on div "General Cover Image Current Version Colorways Packed Turntable" at bounding box center [128, 189] width 115 height 1069
click at [441, 148] on img at bounding box center [446, 152] width 11 height 11
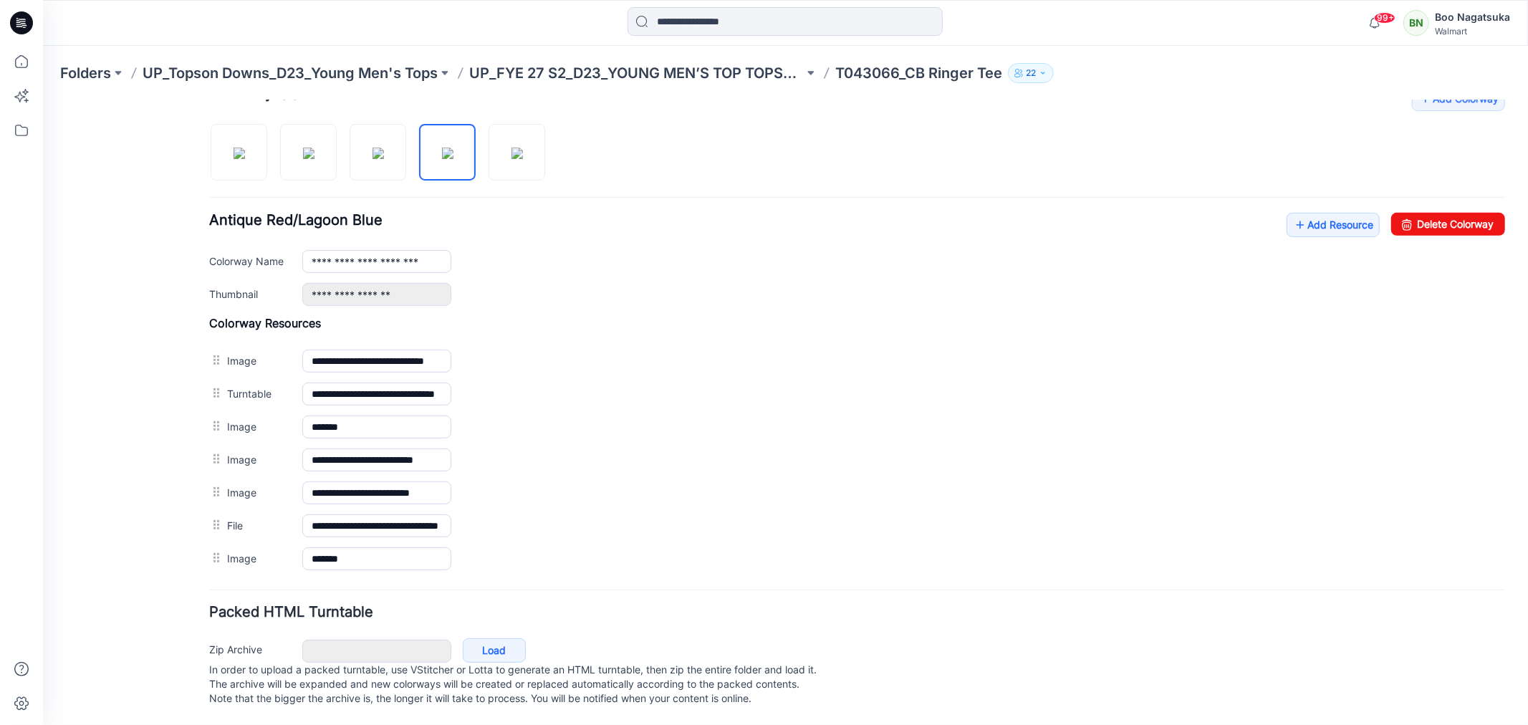
drag, startPoint x: 146, startPoint y: 595, endPoint x: 168, endPoint y: 587, distance: 23.1
click at [147, 595] on div "General Cover Image Current Version Colorways Packed Turntable" at bounding box center [128, 189] width 115 height 1069
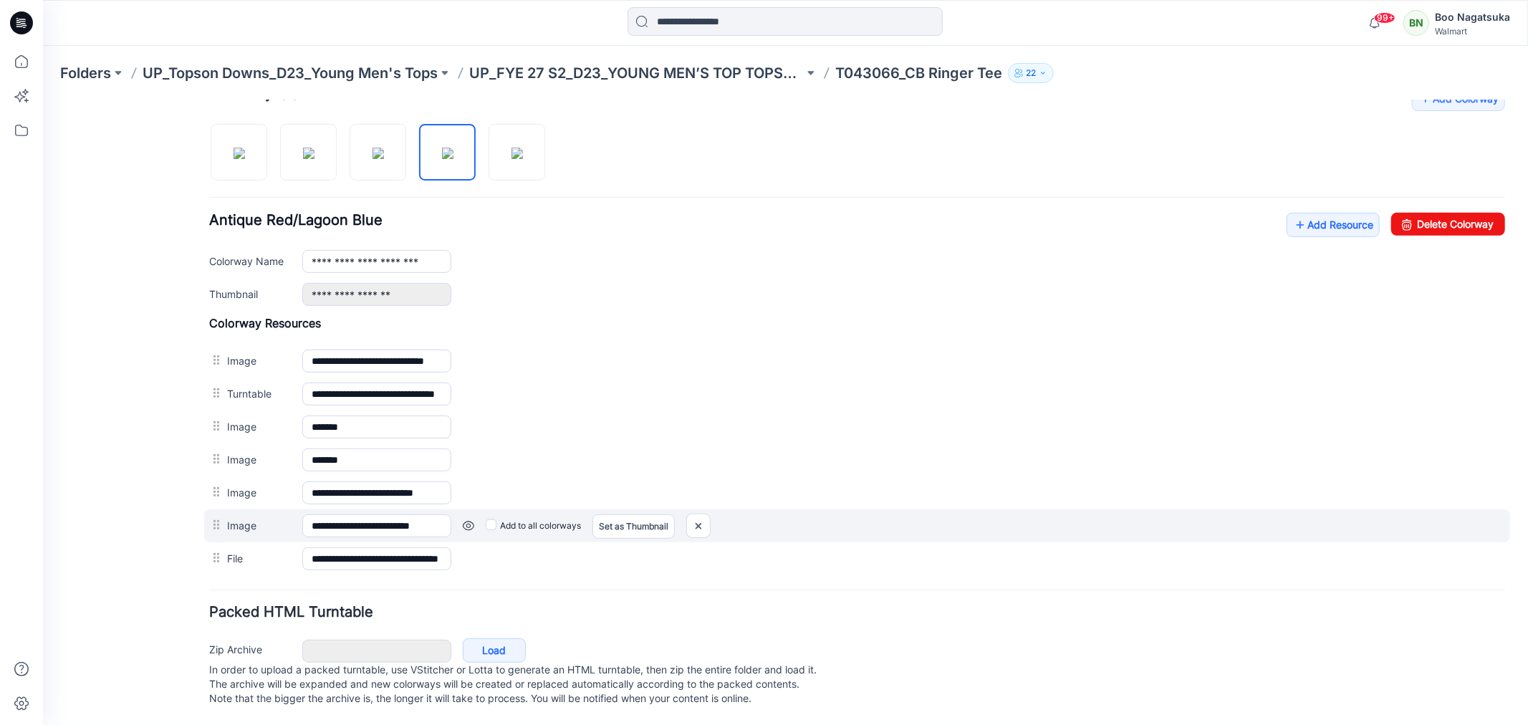
drag, startPoint x: 171, startPoint y: 637, endPoint x: 233, endPoint y: 524, distance: 128.2
click at [171, 638] on div "General Cover Image Current Version Colorways Packed Turntable" at bounding box center [128, 189] width 115 height 1069
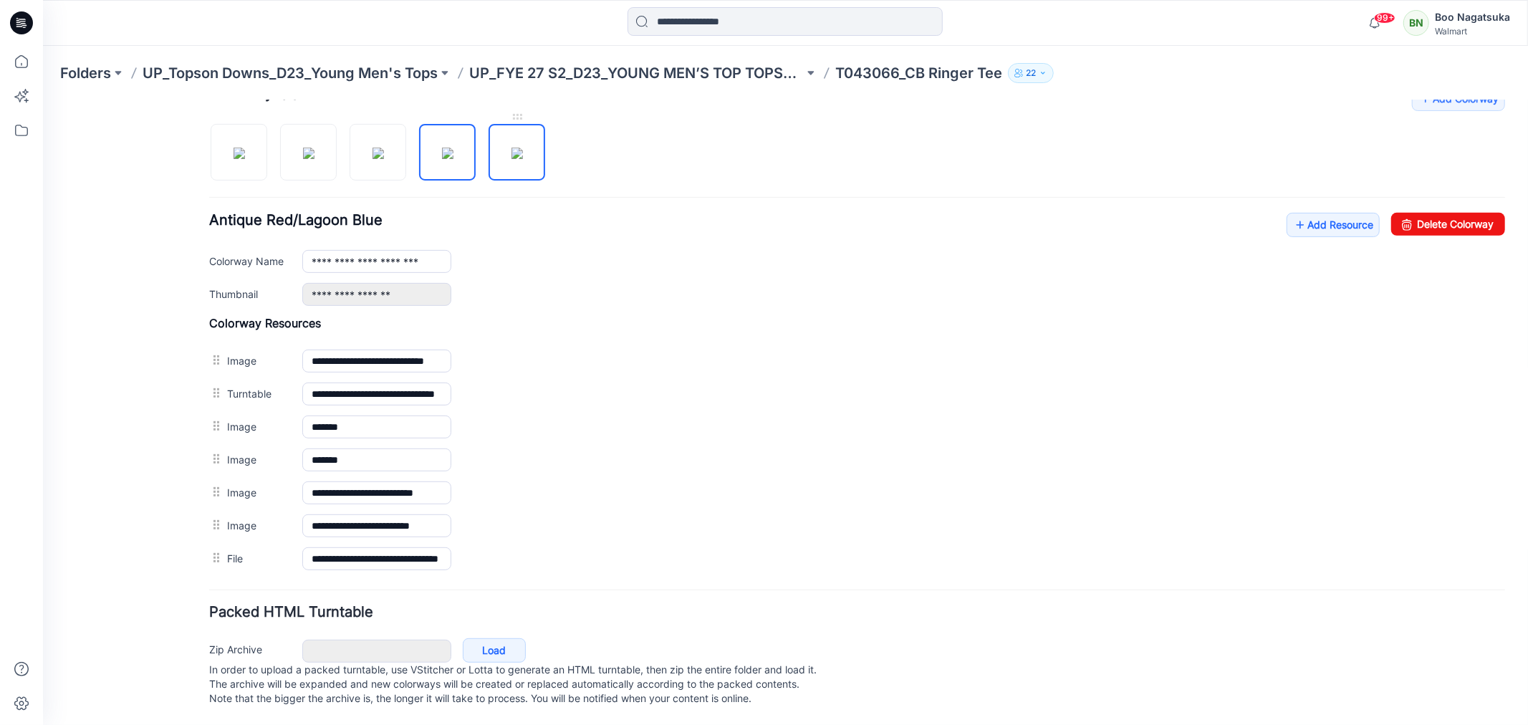
drag, startPoint x: 508, startPoint y: 148, endPoint x: 502, endPoint y: 158, distance: 10.9
click at [511, 150] on img at bounding box center [516, 152] width 11 height 11
drag, startPoint x: 150, startPoint y: 601, endPoint x: 166, endPoint y: 587, distance: 20.8
click at [153, 600] on div "General Cover Image Current Version Colorways Packed Turntable" at bounding box center [128, 189] width 115 height 1069
drag, startPoint x: 120, startPoint y: 604, endPoint x: 133, endPoint y: 570, distance: 36.7
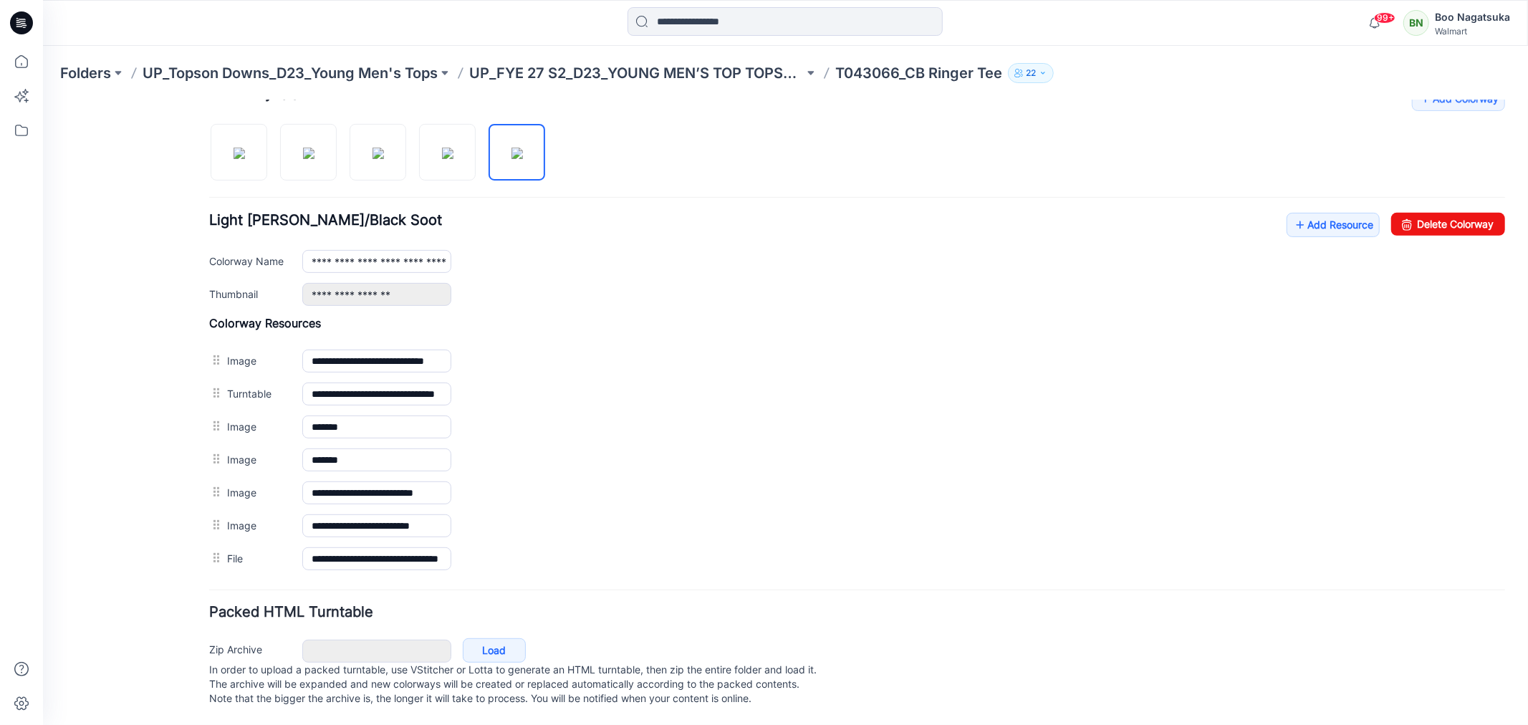
click at [121, 604] on div "General Cover Image Current Version Colorways Packed Turntable" at bounding box center [128, 189] width 115 height 1069
click at [241, 147] on img at bounding box center [238, 152] width 11 height 11
type input "**********"
click at [124, 613] on div "General Cover Image Current Version Colorways Packed Turntable" at bounding box center [128, 189] width 115 height 1069
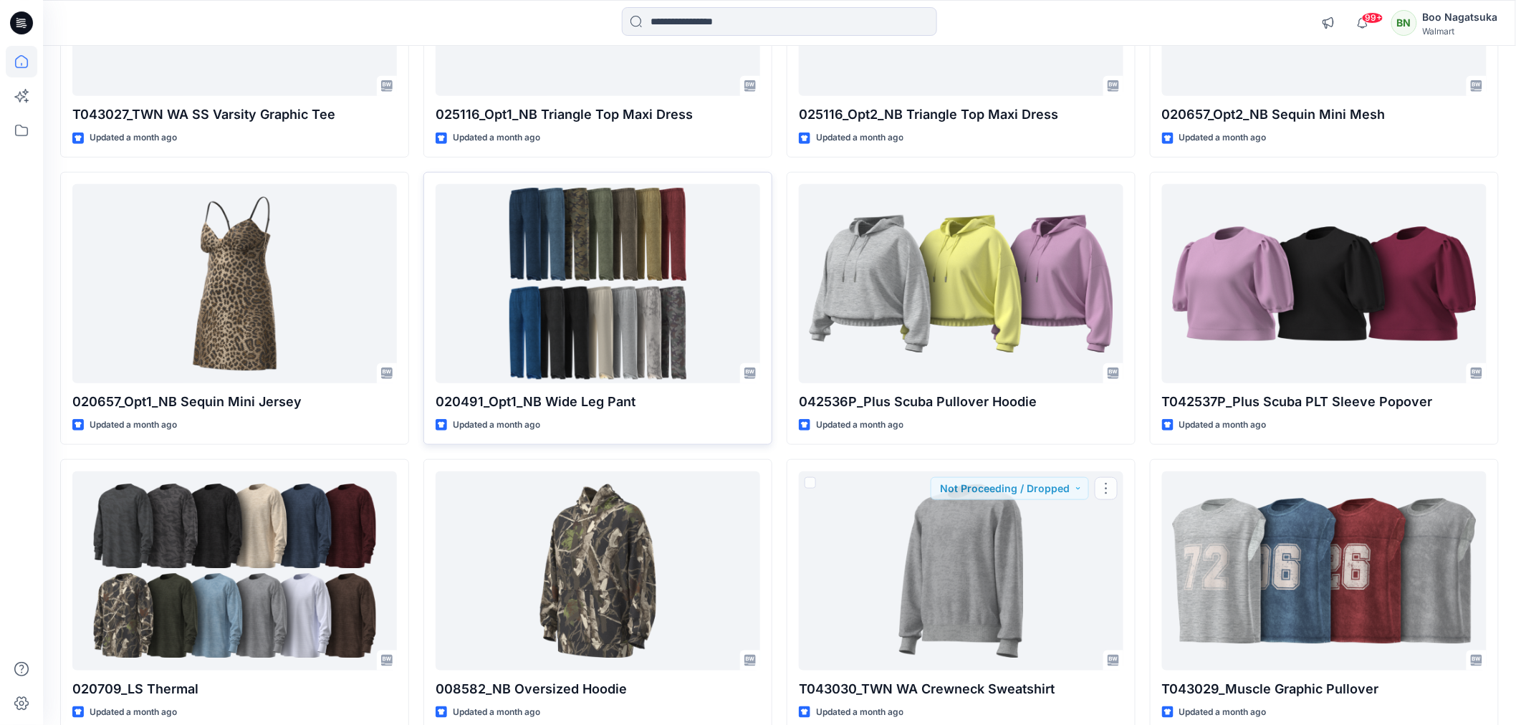
scroll to position [4940, 0]
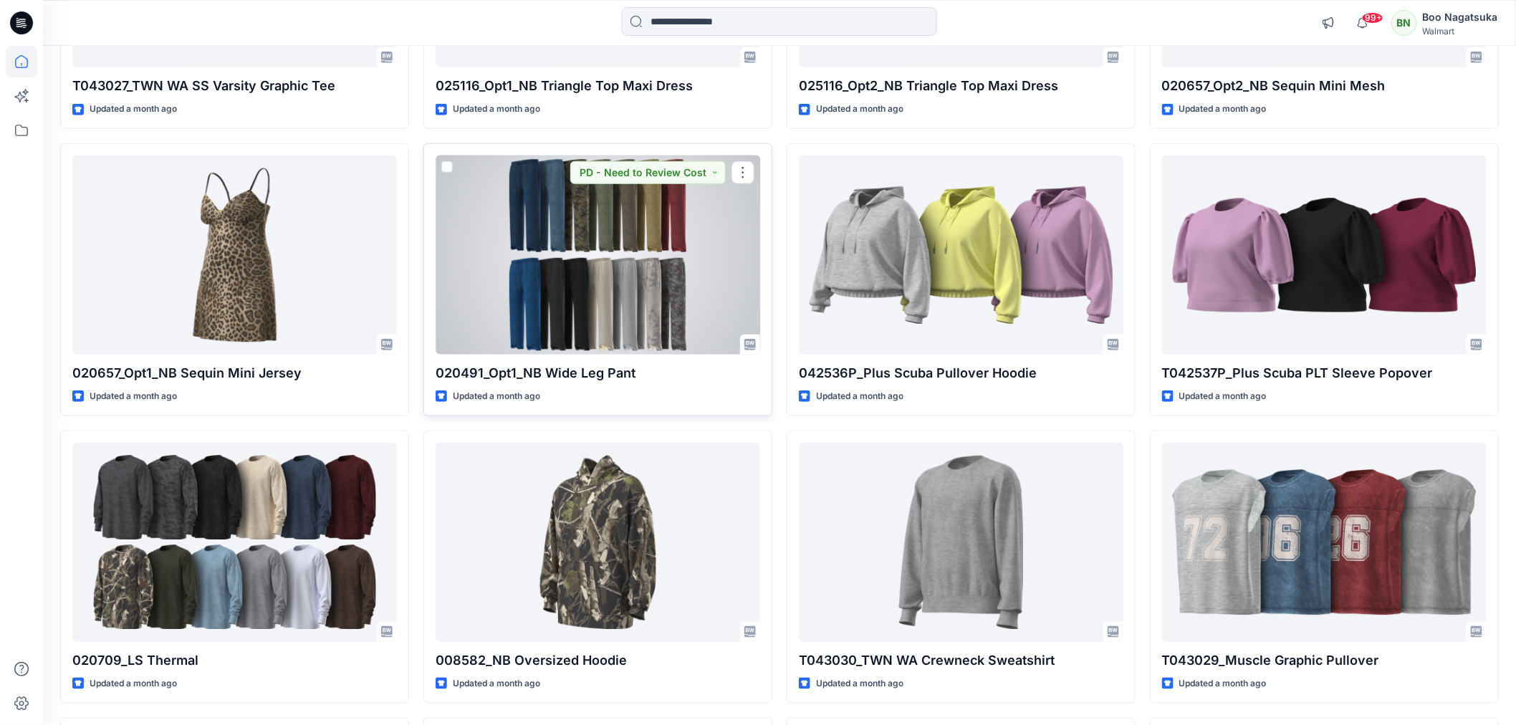
click at [645, 266] on div at bounding box center [598, 254] width 325 height 199
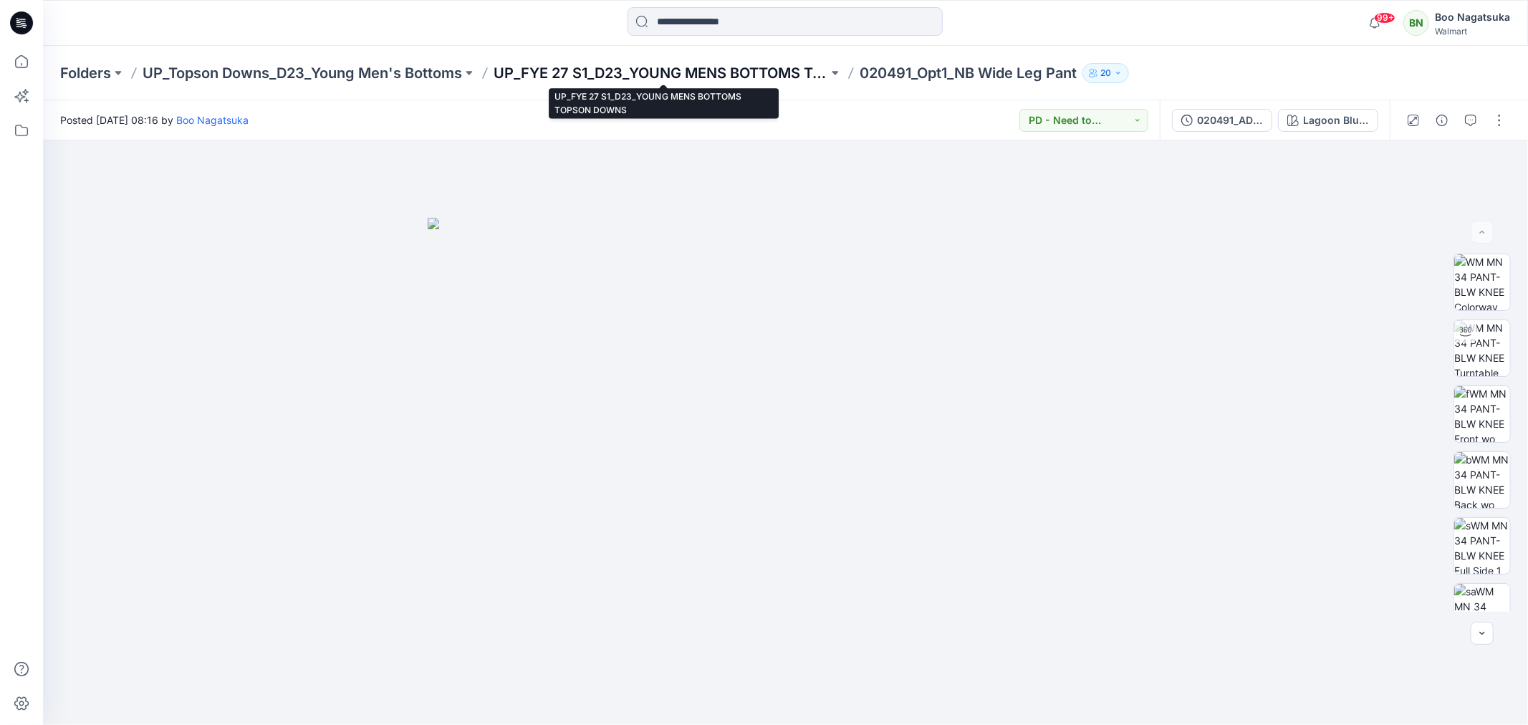
click at [643, 70] on p "UP_FYE 27 S1_D23_YOUNG MENS BOTTOMS TOPSON DOWNS" at bounding box center [661, 73] width 335 height 20
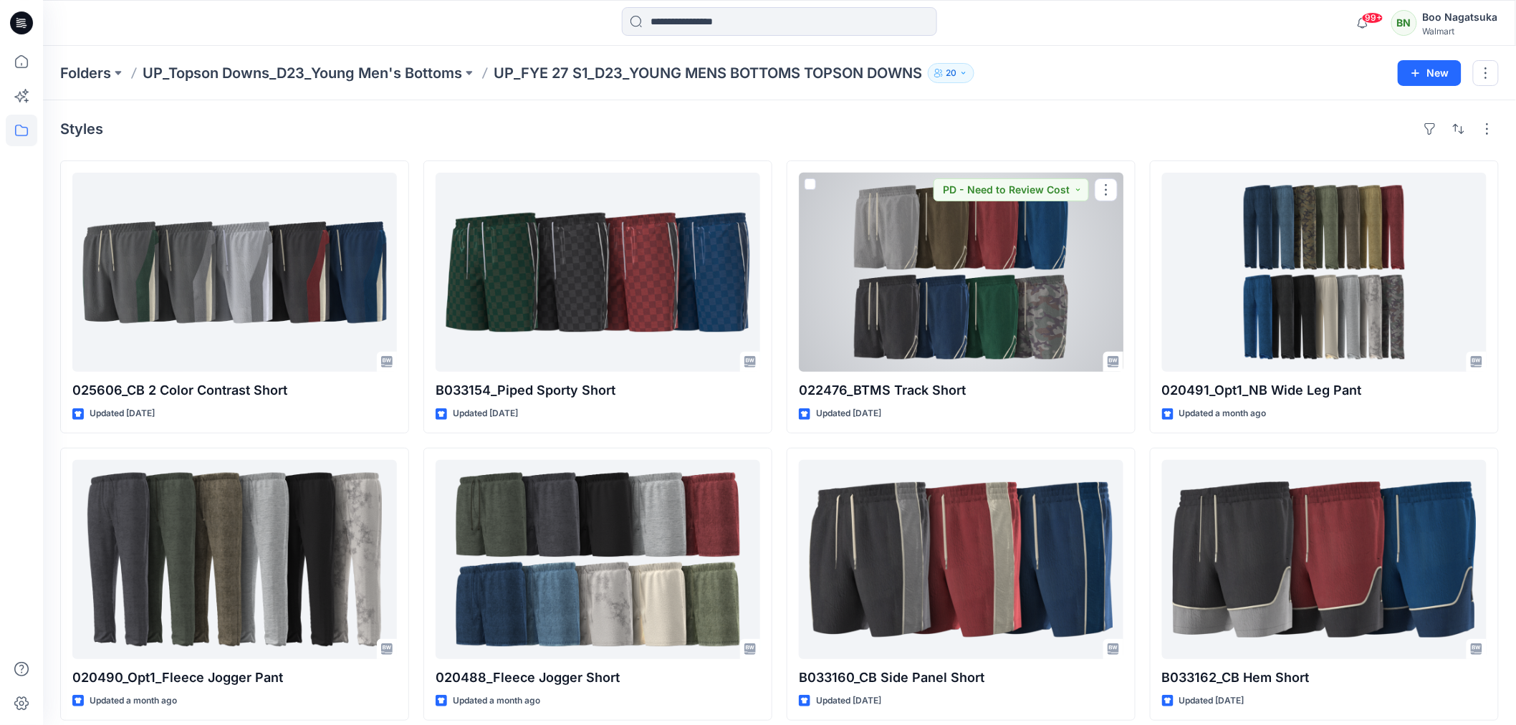
click at [959, 303] on div at bounding box center [961, 272] width 325 height 199
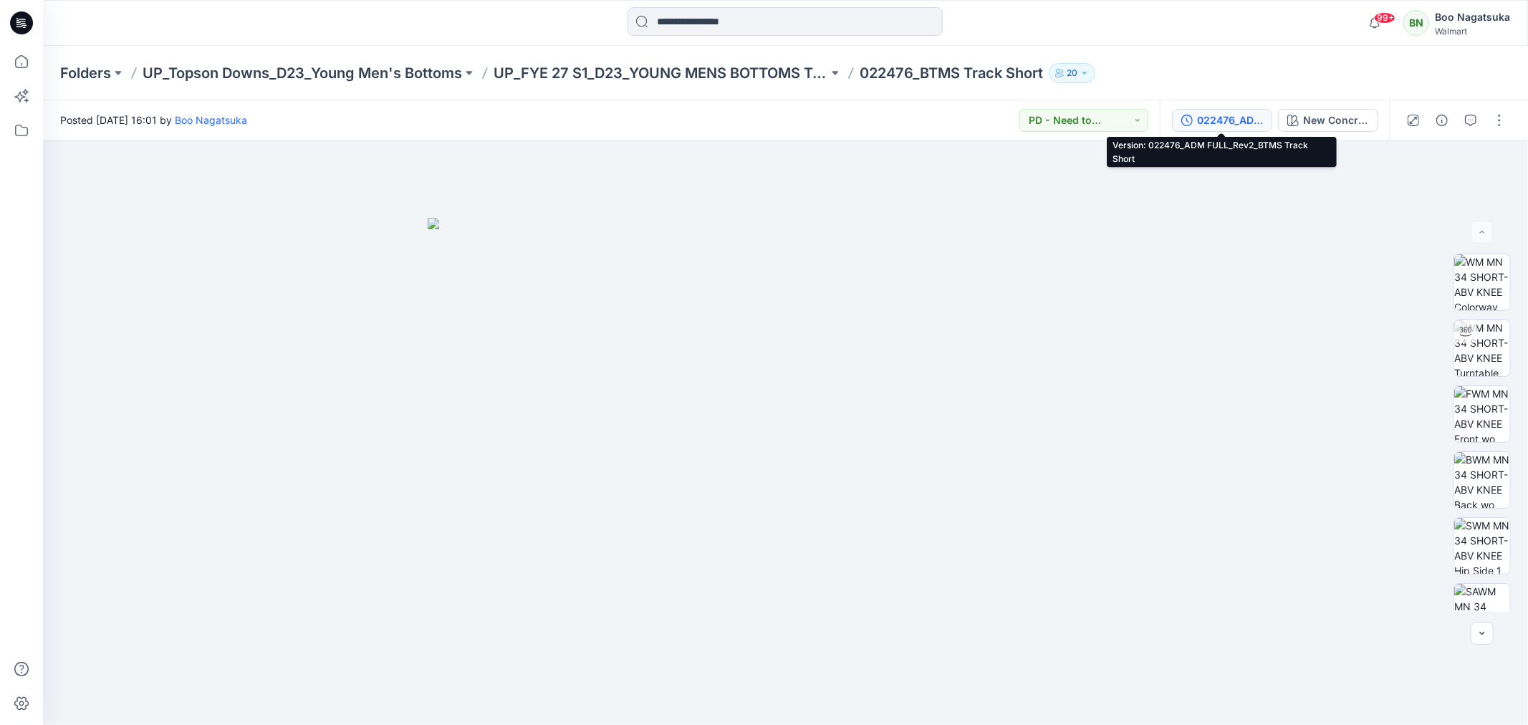
click at [1206, 115] on div "022476_ADM FULL_Rev2_BTMS Track Short" at bounding box center [1230, 120] width 66 height 16
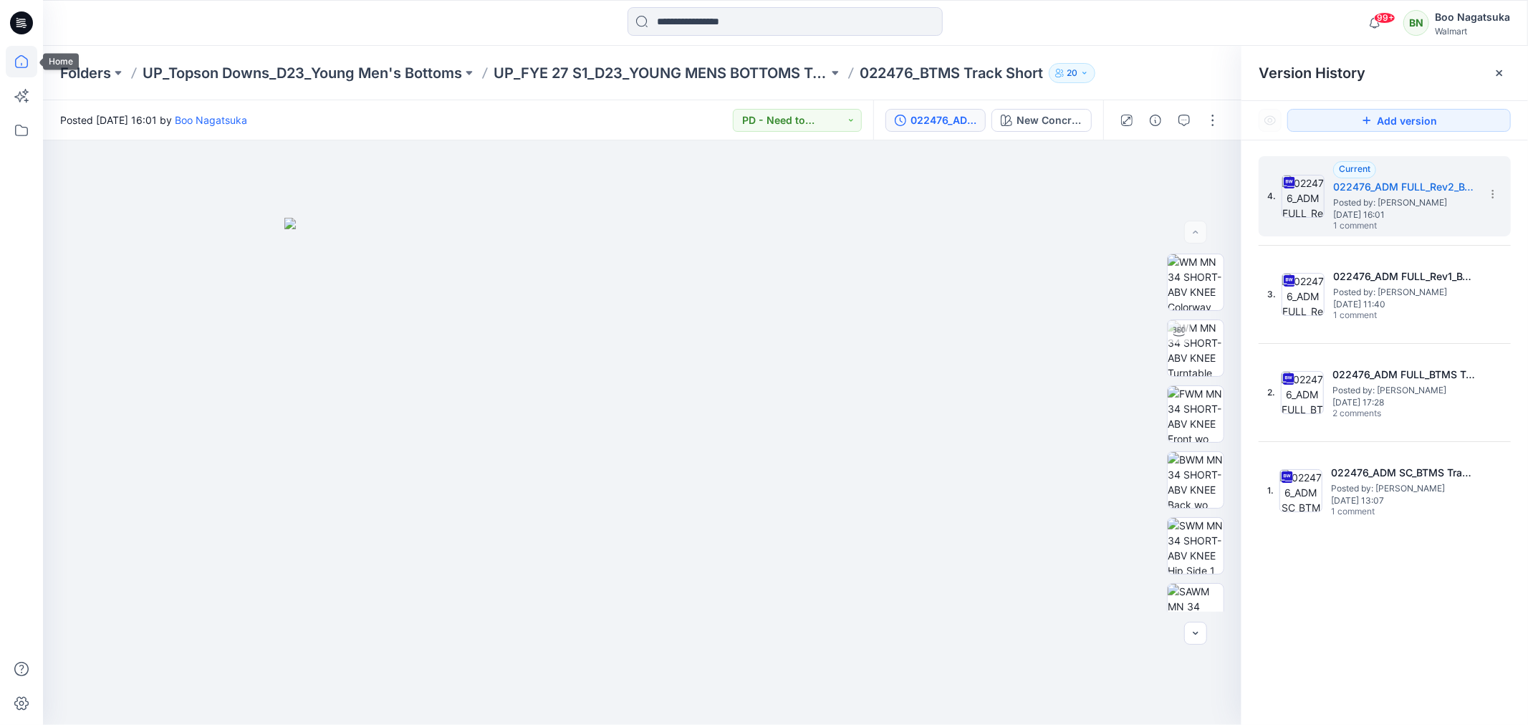
click at [22, 59] on icon at bounding box center [22, 62] width 32 height 32
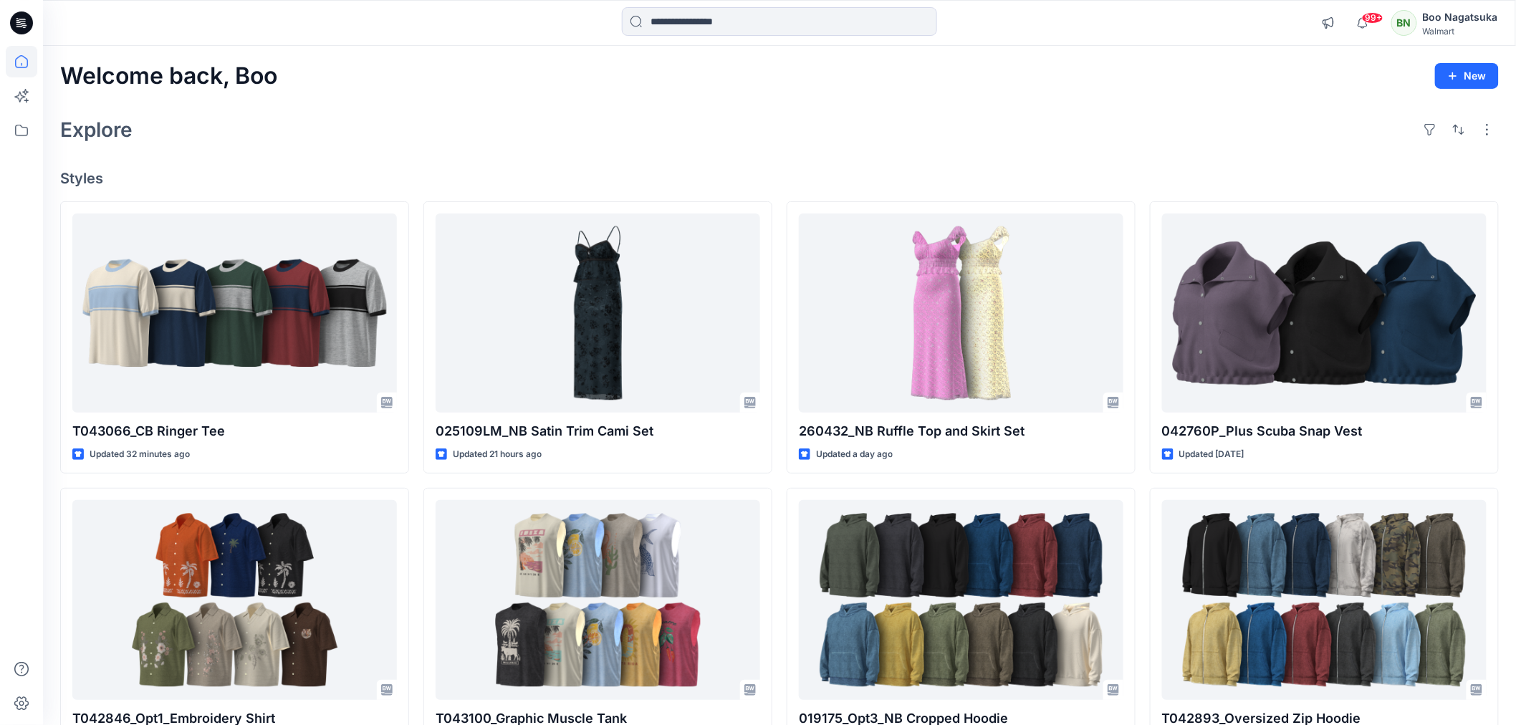
click at [1176, 115] on div "Explore" at bounding box center [779, 129] width 1439 height 34
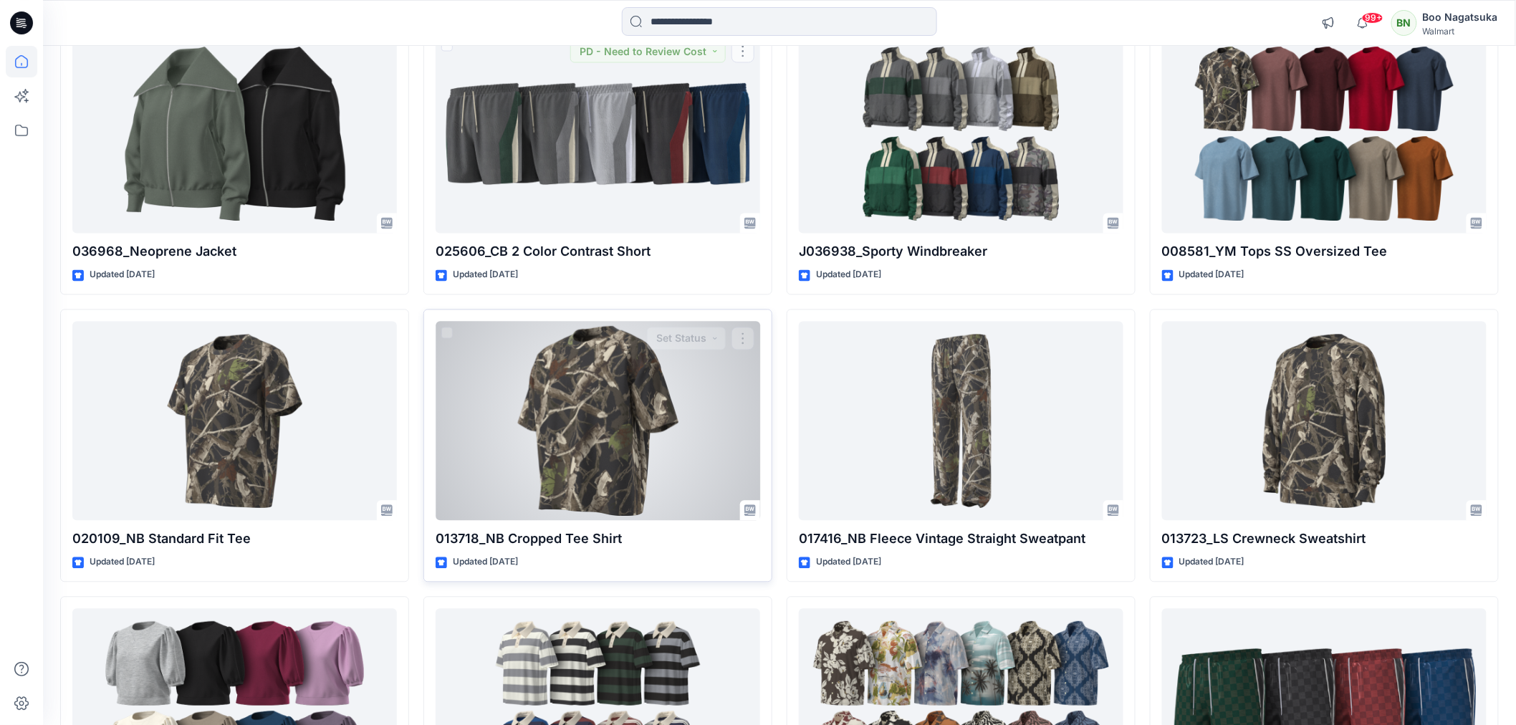
scroll to position [1067, 0]
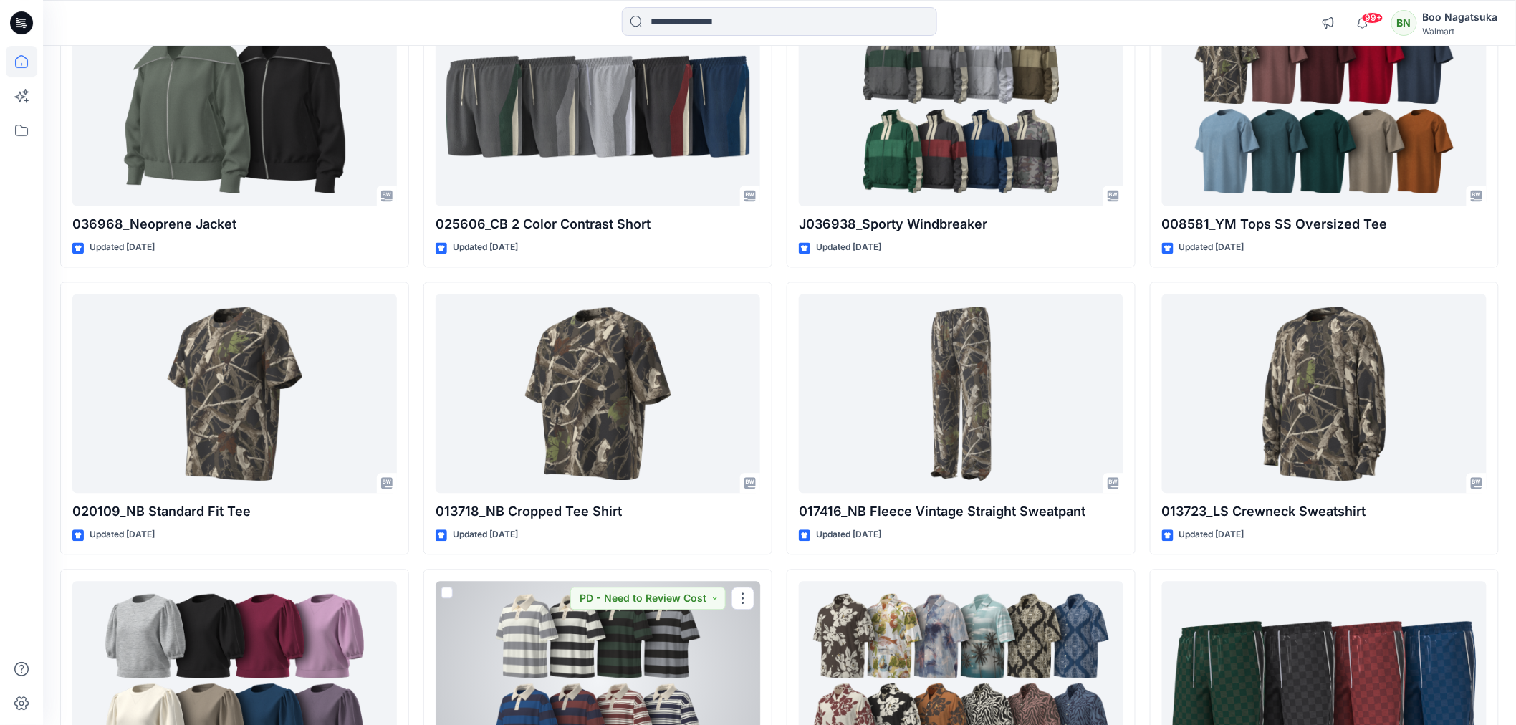
click at [617, 674] on div at bounding box center [598, 681] width 325 height 199
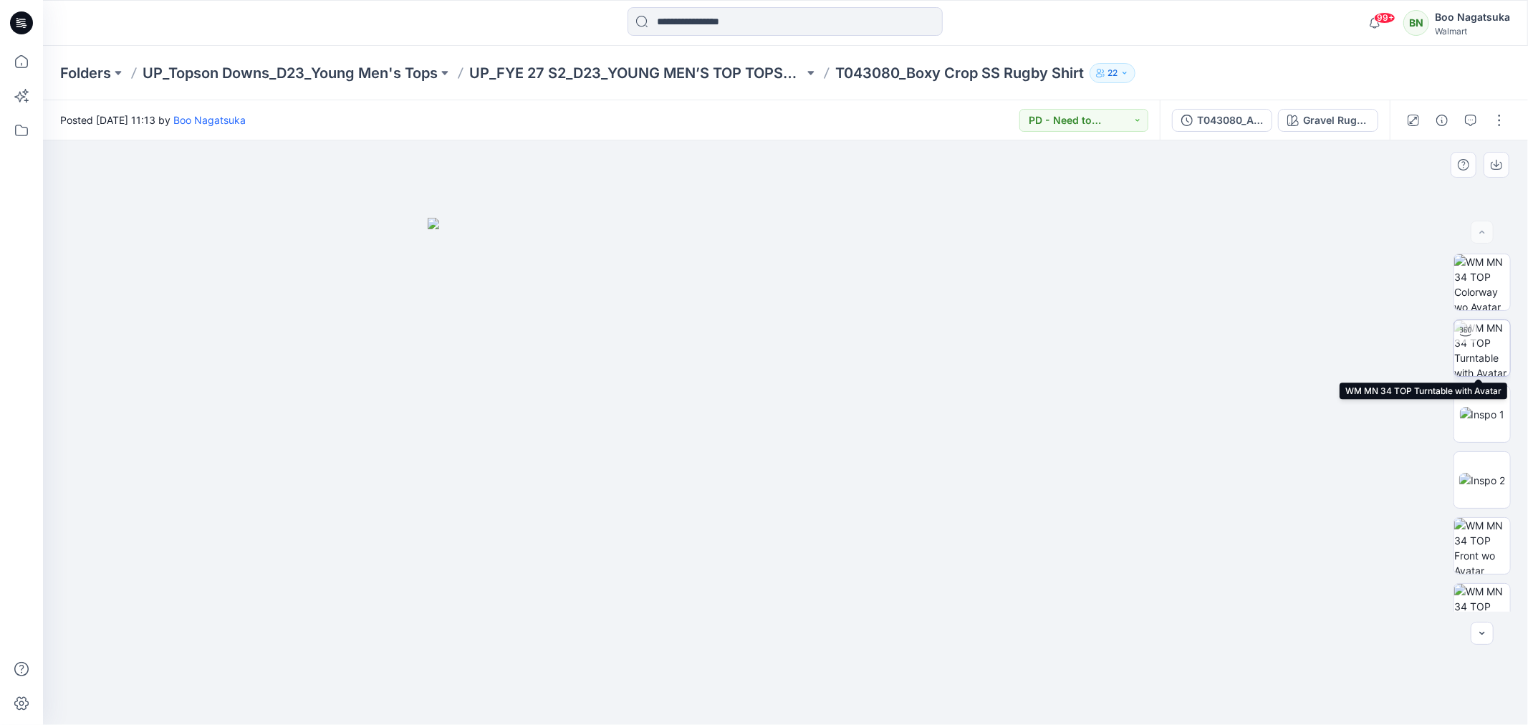
click at [1485, 358] on img at bounding box center [1482, 348] width 56 height 56
